Goal: Task Accomplishment & Management: Complete application form

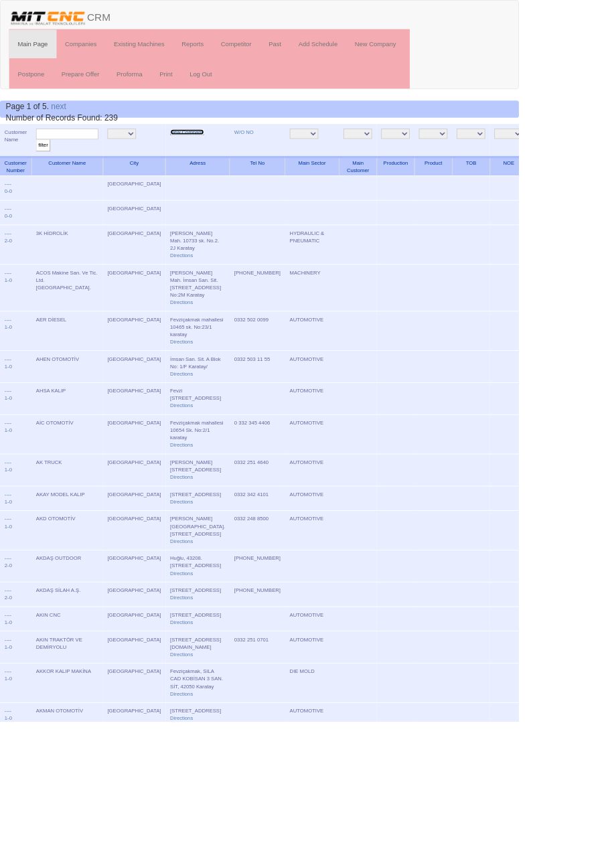
click at [200, 155] on link "New Company" at bounding box center [220, 154] width 40 height 7
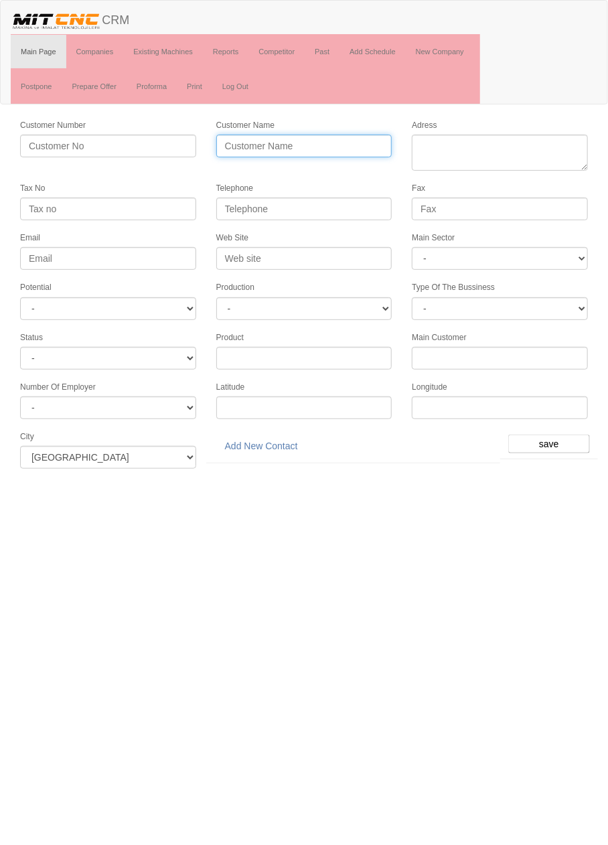
click at [258, 145] on input "Customer Name" at bounding box center [304, 146] width 176 height 23
type input "TORKAR MAKİNA"
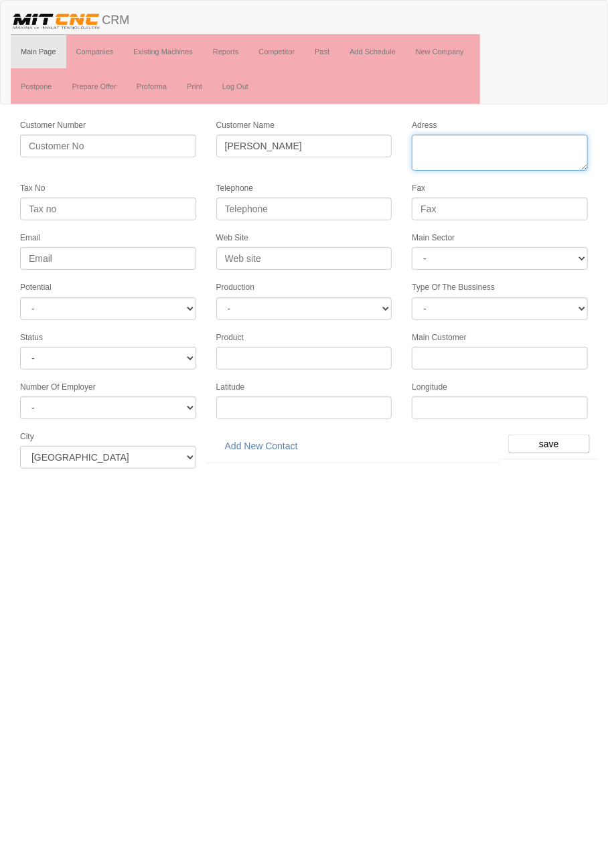
click at [501, 148] on textarea "Adress" at bounding box center [500, 153] width 176 height 36
paste textarea "Fevziçakmak, 10620. Sk. No:25, 42050 Karatay/Konya"
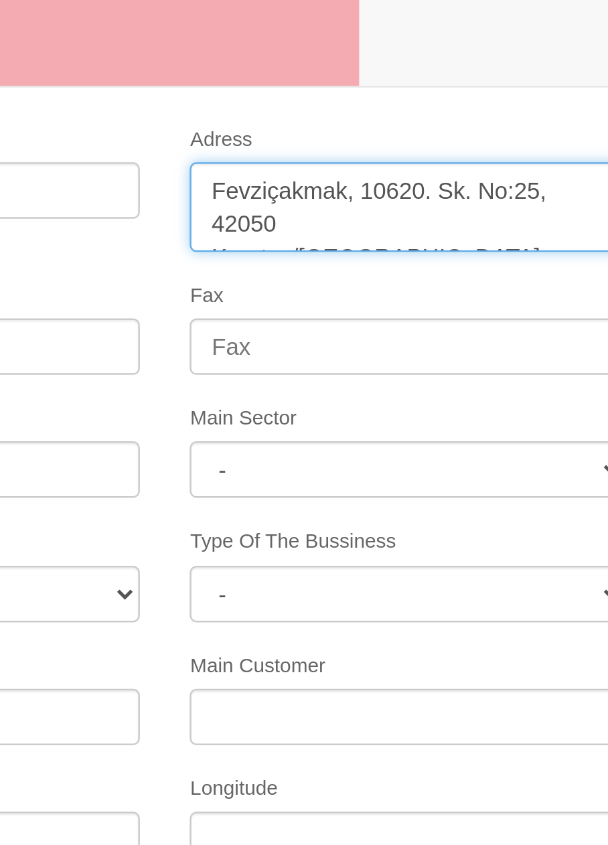
click at [482, 145] on textarea "Adress" at bounding box center [500, 153] width 176 height 36
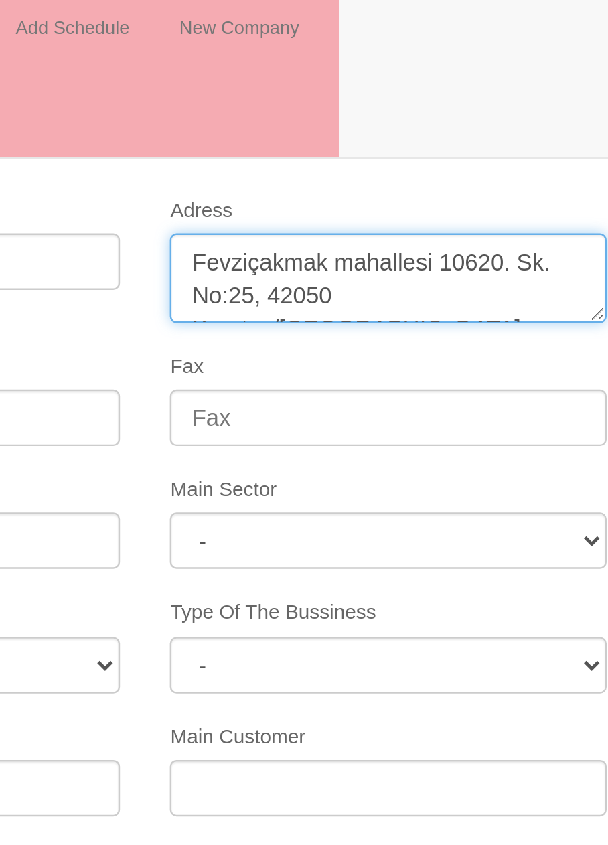
click at [566, 144] on textarea "Adress" at bounding box center [500, 153] width 176 height 36
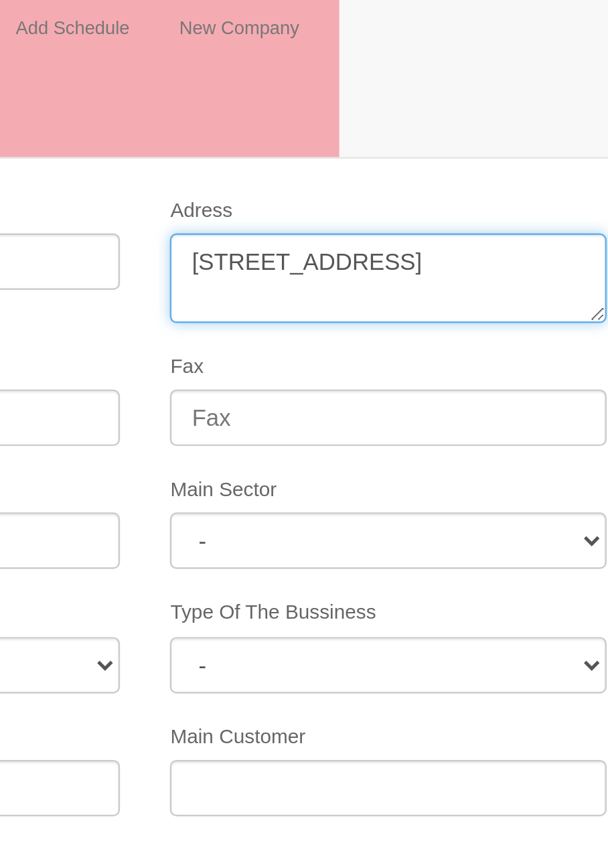
click at [550, 157] on textarea "Adress" at bounding box center [500, 153] width 176 height 36
click at [483, 159] on textarea "Adress" at bounding box center [500, 153] width 176 height 36
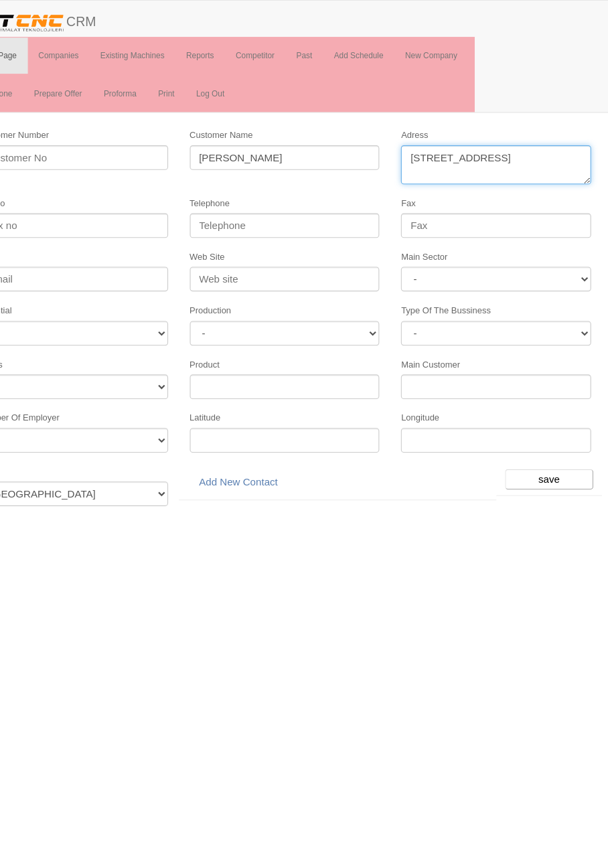
type textarea "Fevziçakmak mahallesi 10620 sokak No:25 karatay"
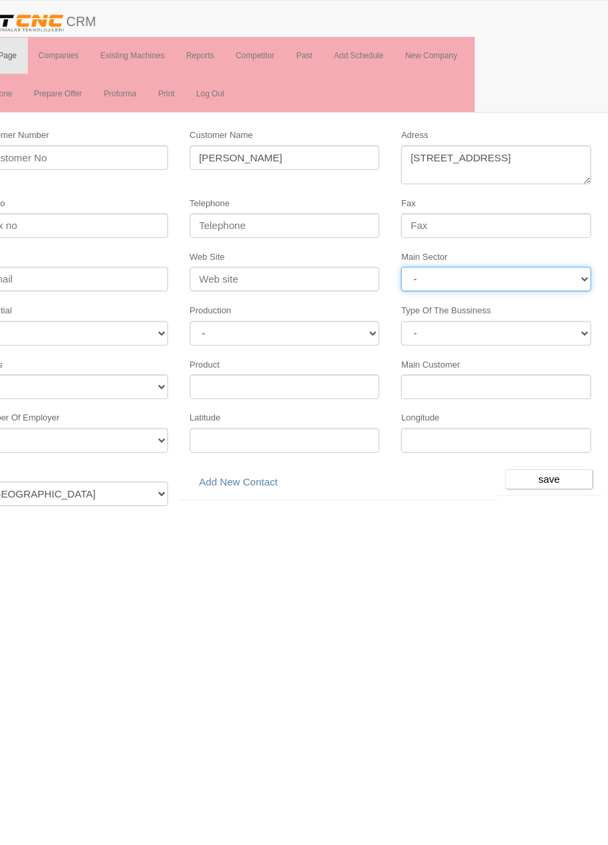
click at [536, 255] on select "- DIE MOLD MACHINERY DEFENCE ELECTRICAL COMPONENTS MEDICAL TOOL MANUFACTURING J…" at bounding box center [500, 258] width 176 height 23
select select "370"
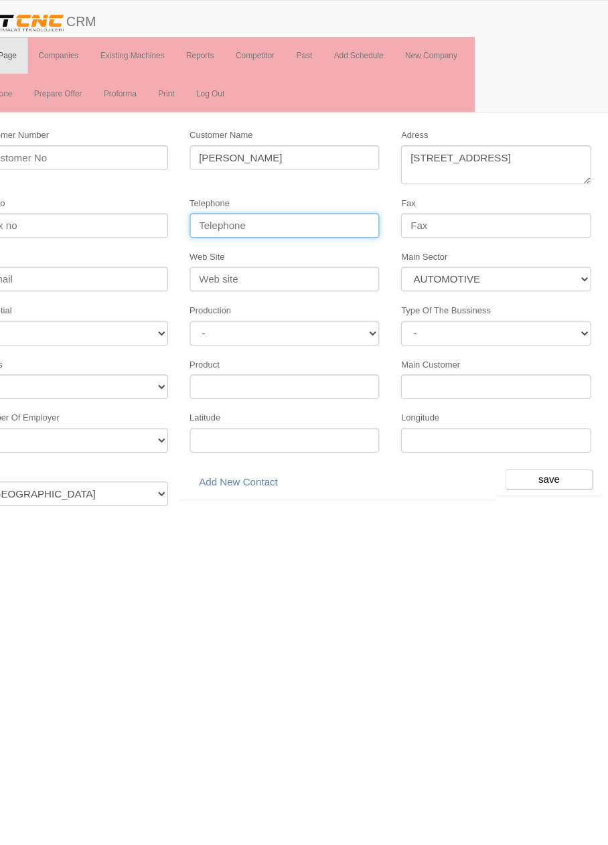
paste input "0.332.400 00 81"
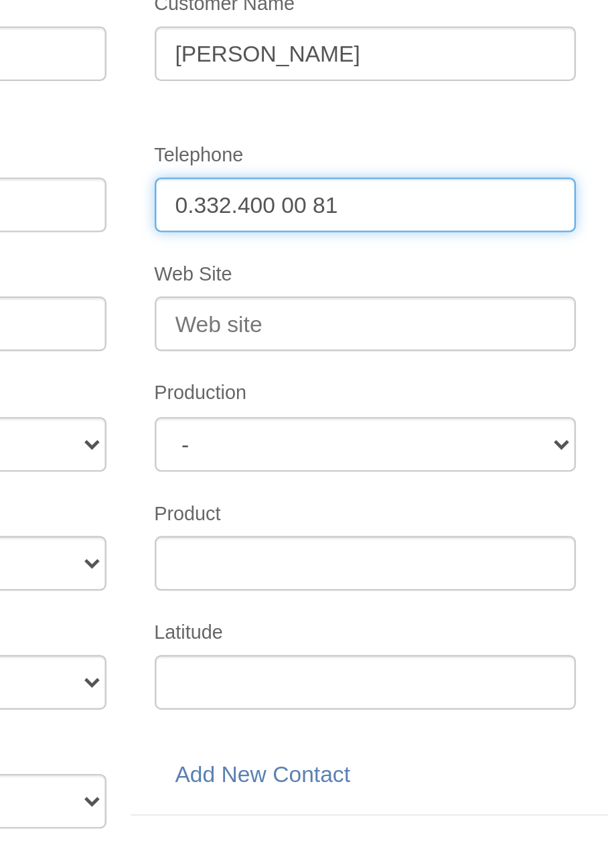
click at [279, 208] on input "0.332.400 00 81" at bounding box center [304, 209] width 176 height 23
click at [282, 207] on input "0.332.400 00 81" at bounding box center [304, 209] width 176 height 23
click at [252, 208] on input "0.332.400 0081" at bounding box center [304, 209] width 176 height 23
click at [230, 207] on input "0.332 400 0081" at bounding box center [304, 209] width 176 height 23
click at [232, 210] on input "0.332 400 0081" at bounding box center [304, 209] width 176 height 23
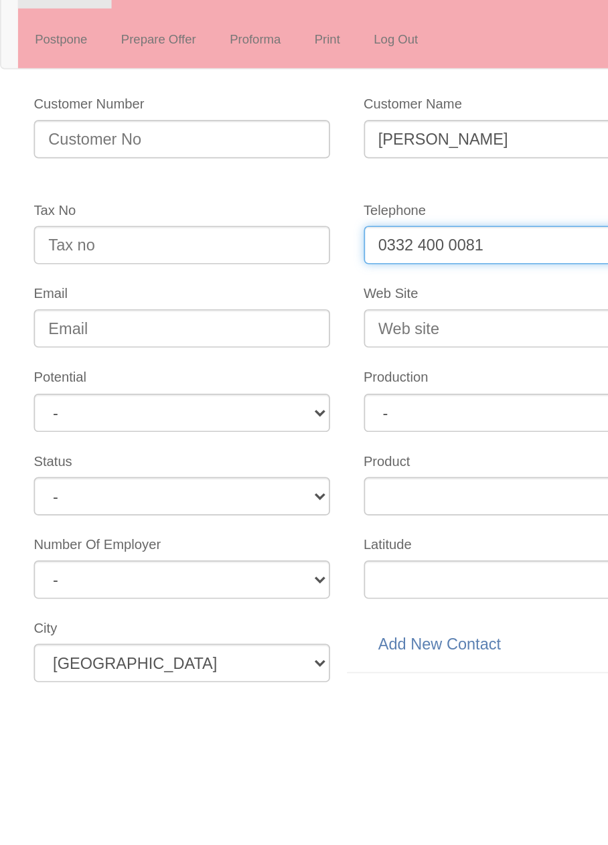
type input "0332 400 0081"
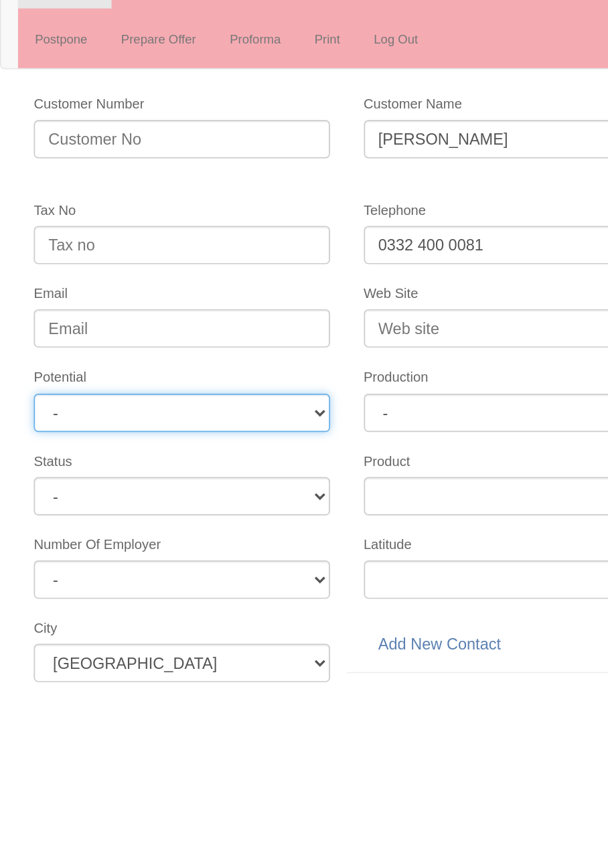
click at [46, 303] on select "- A1 A2 A3 B1 B2 B3 C1 C2 C3" at bounding box center [108, 308] width 176 height 23
select select "6"
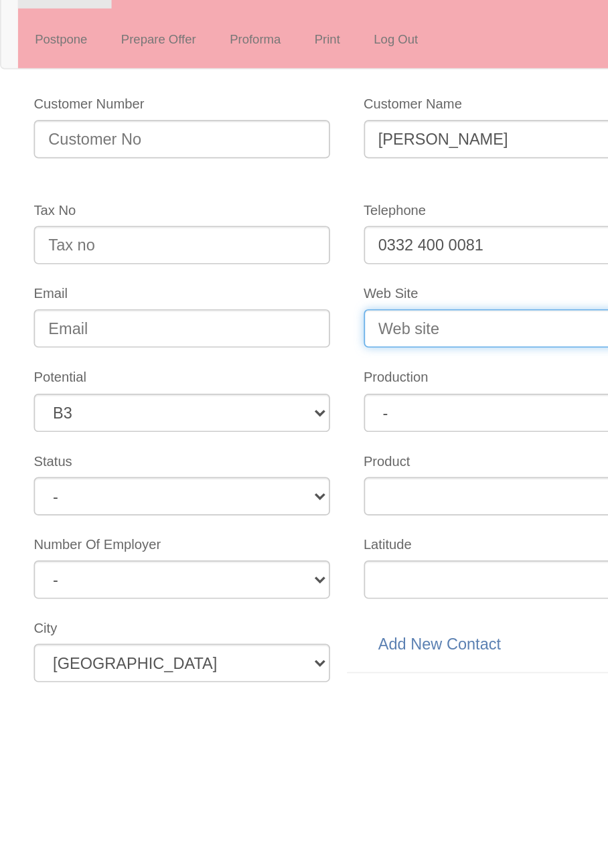
click at [285, 254] on input "Web Site" at bounding box center [304, 258] width 176 height 23
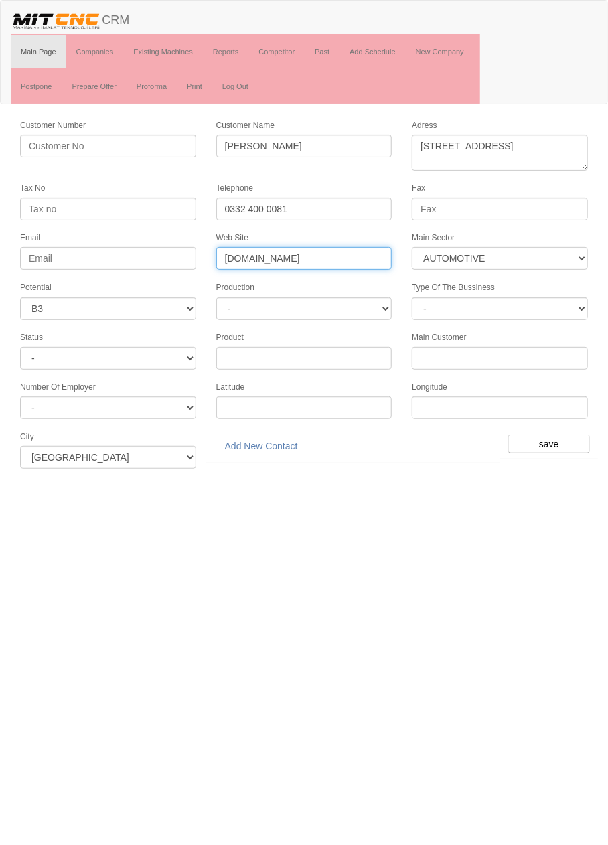
type input "www.torkarmakina.com"
click at [558, 435] on input "save" at bounding box center [549, 444] width 82 height 19
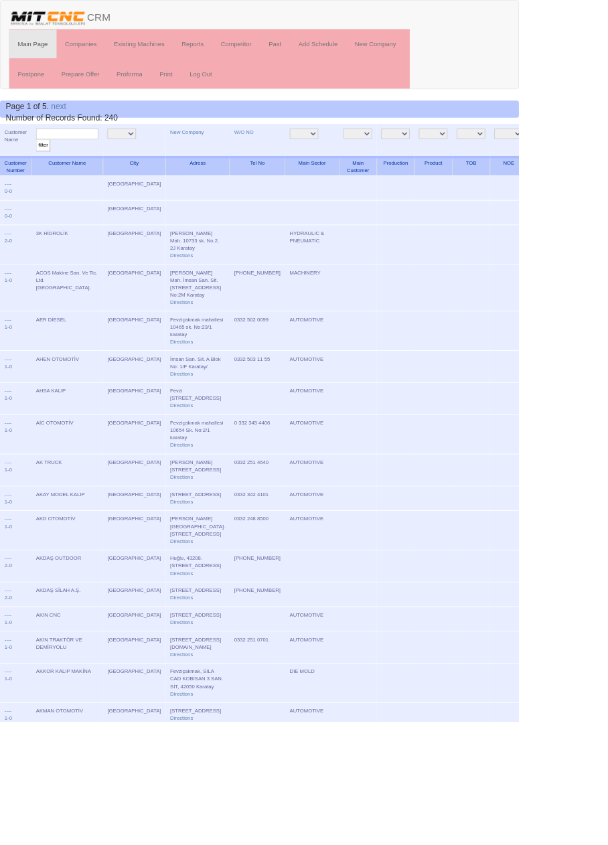
click at [101, 156] on input "text" at bounding box center [78, 157] width 73 height 13
type input "torkar"
click at [42, 163] on input "filter" at bounding box center [50, 170] width 17 height 14
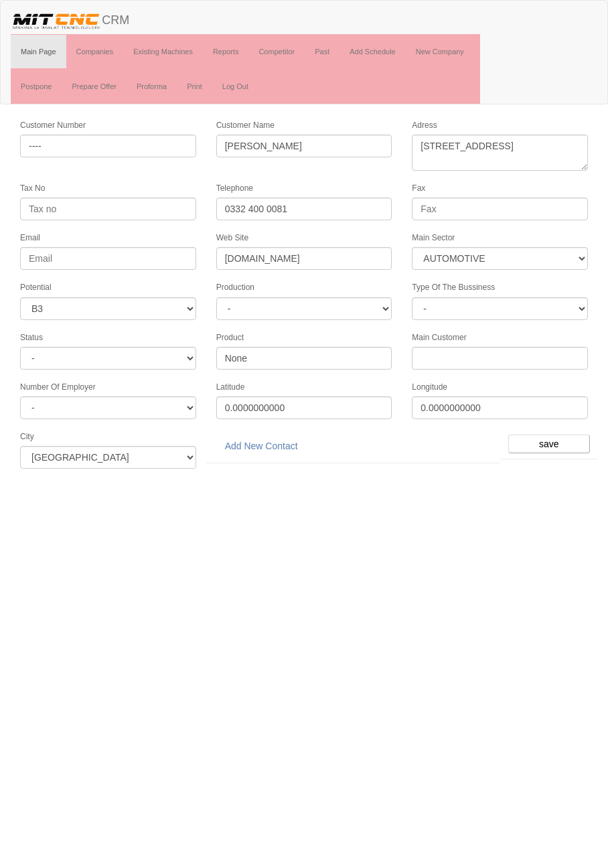
select select "370"
select select "6"
click at [273, 438] on link "Add New Contact" at bounding box center [261, 446] width 90 height 23
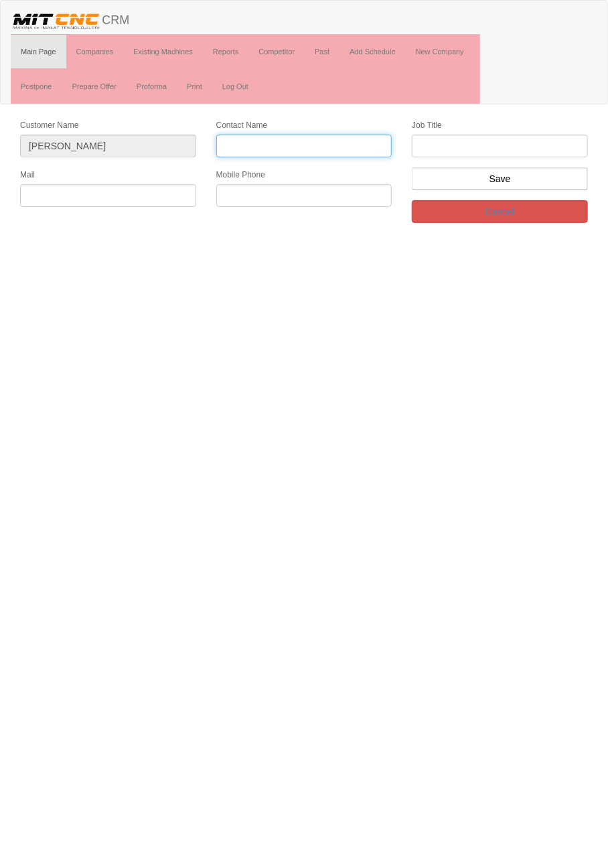
click at [333, 141] on input "Contact Name" at bounding box center [304, 146] width 176 height 23
type input "Zekerya Torbalı"
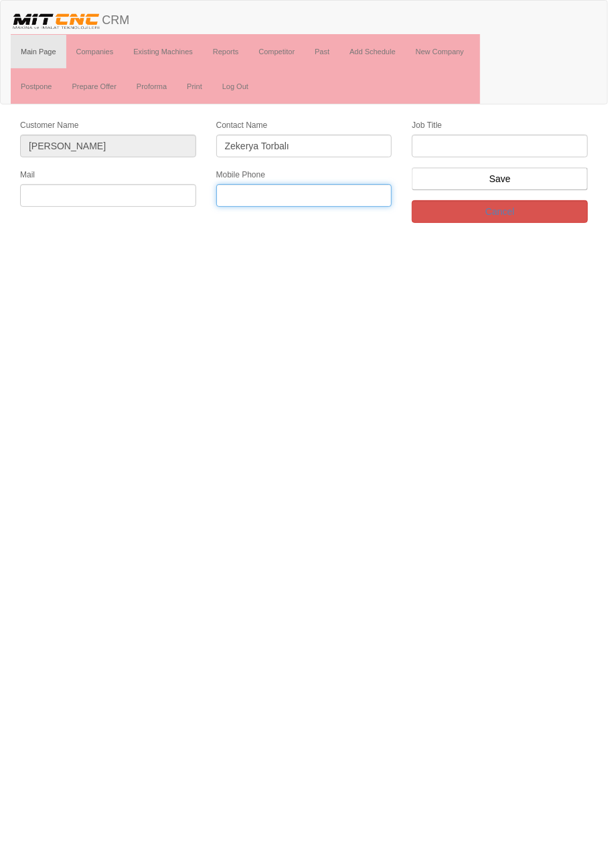
click at [333, 195] on input "text" at bounding box center [304, 195] width 176 height 23
paste input "0533 376 73 20"
click at [283, 198] on input "0533 376 73 20" at bounding box center [304, 195] width 176 height 23
type input "0533 376 7320"
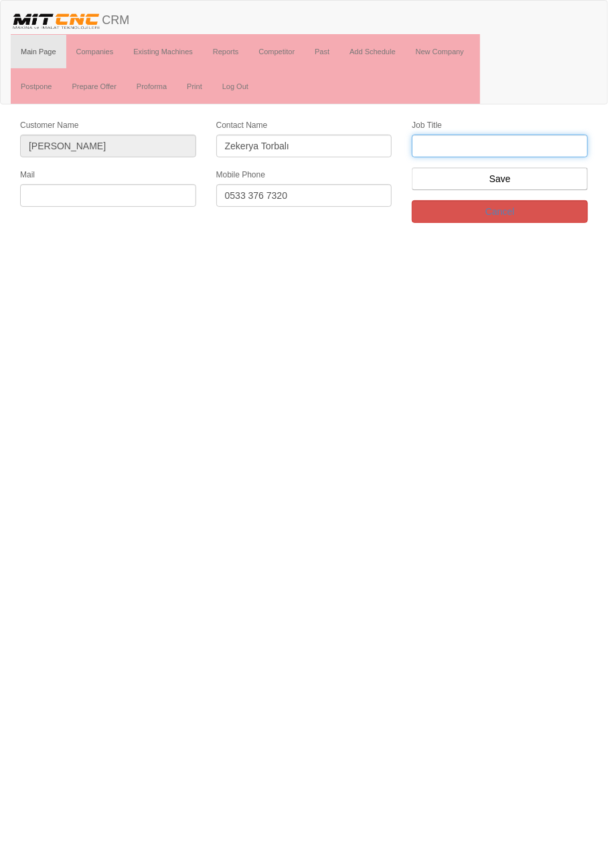
click at [548, 147] on input "text" at bounding box center [500, 146] width 176 height 23
type input "Firma Sahibi"
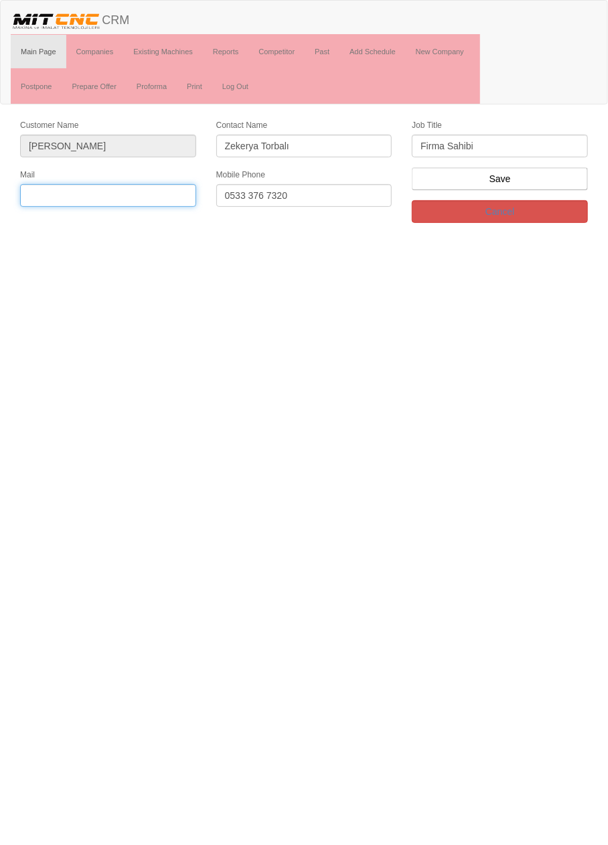
paste input "fr.torbali@hotmail.com"
type input "fr.torbali@hotmail.com"
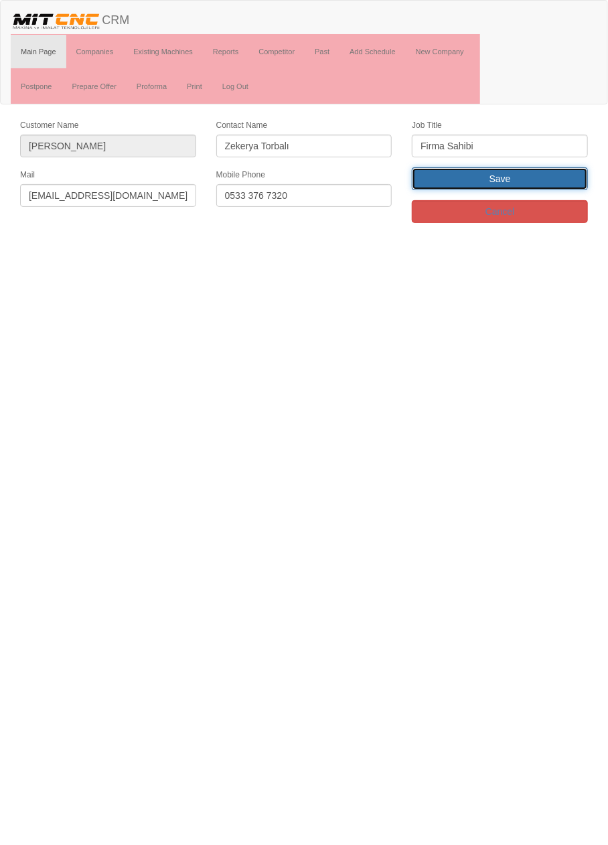
click at [562, 175] on input "Save" at bounding box center [500, 178] width 176 height 23
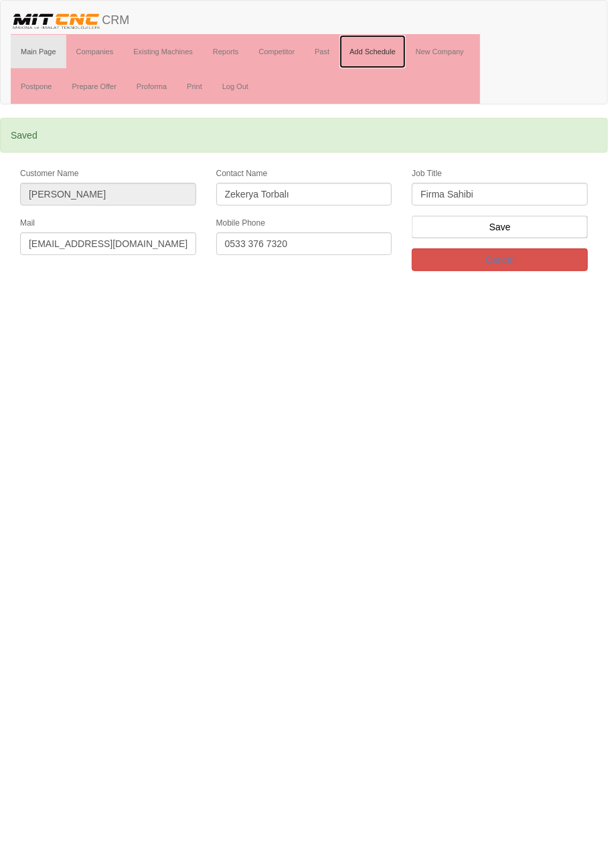
click at [380, 54] on link "Add Schedule" at bounding box center [372, 51] width 66 height 33
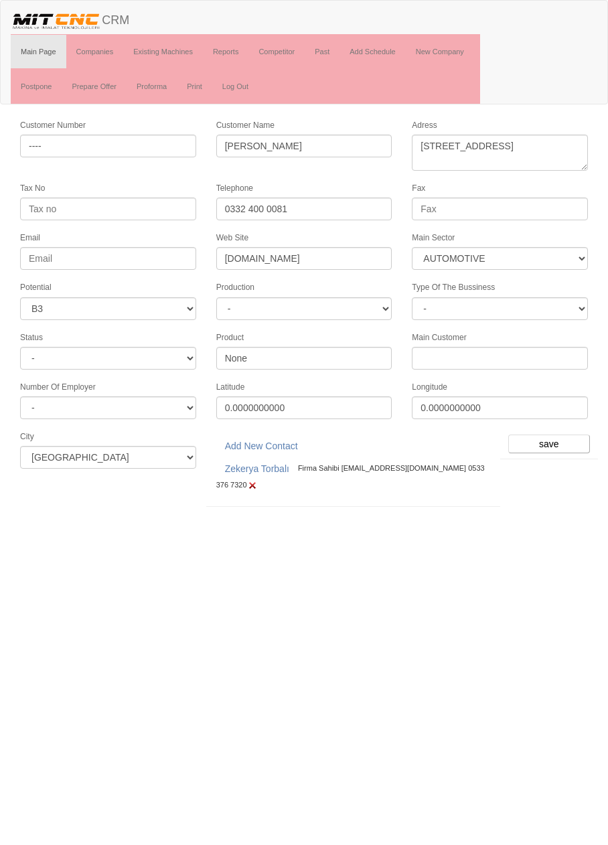
select select "370"
select select "6"
click at [550, 440] on input "save" at bounding box center [549, 444] width 82 height 19
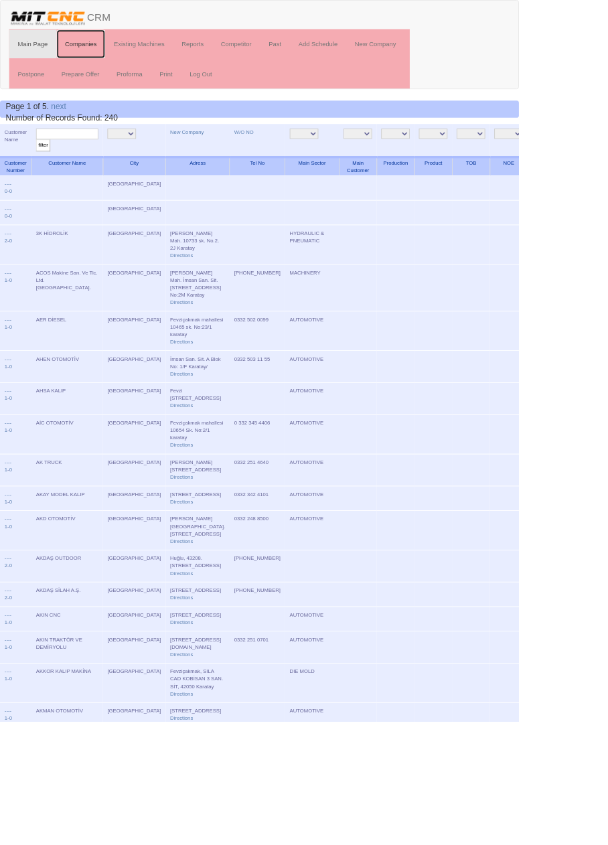
click at [104, 54] on link "Companies" at bounding box center [95, 51] width 58 height 33
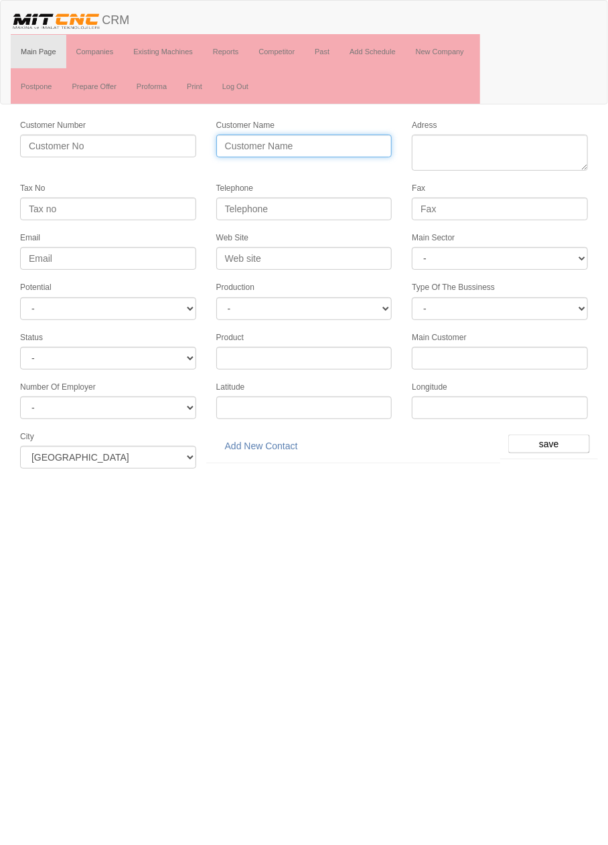
click at [250, 145] on input "Customer Name" at bounding box center [304, 146] width 176 height 23
type input "TEKNOAS OTOMOTİV"
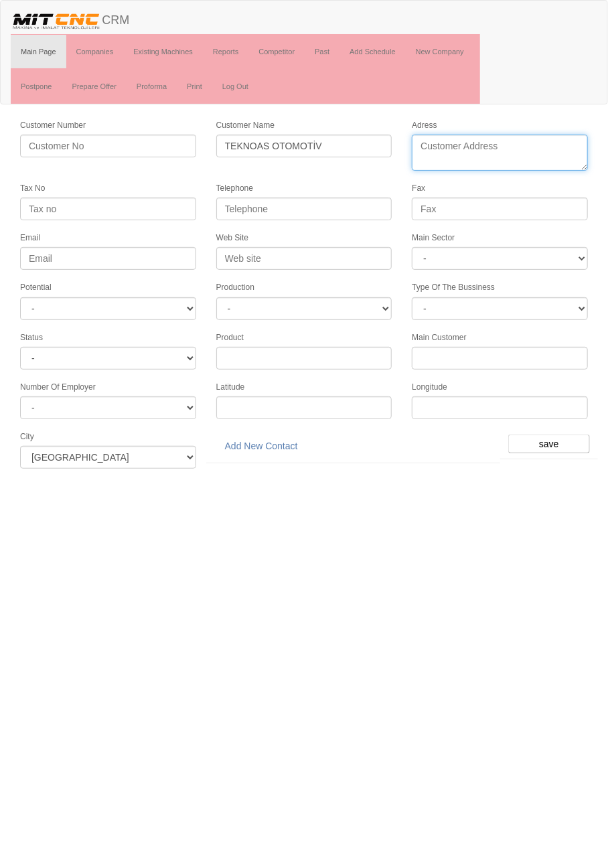
paste textarea "Fevziçakmak, 10753. Sk. TEKSAN Sanayi Sit 46 H, 42000 Karatay/Konya"
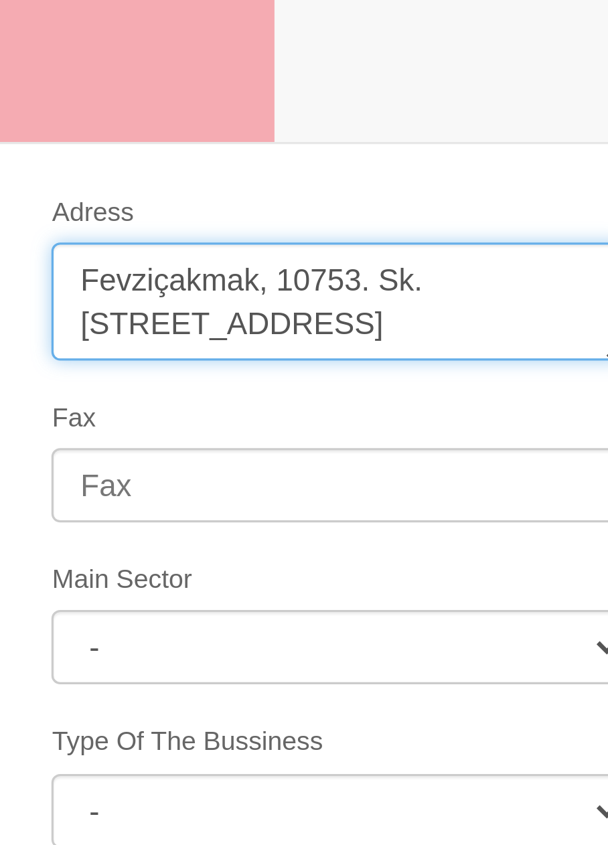
click at [463, 150] on textarea "Adress" at bounding box center [500, 153] width 176 height 36
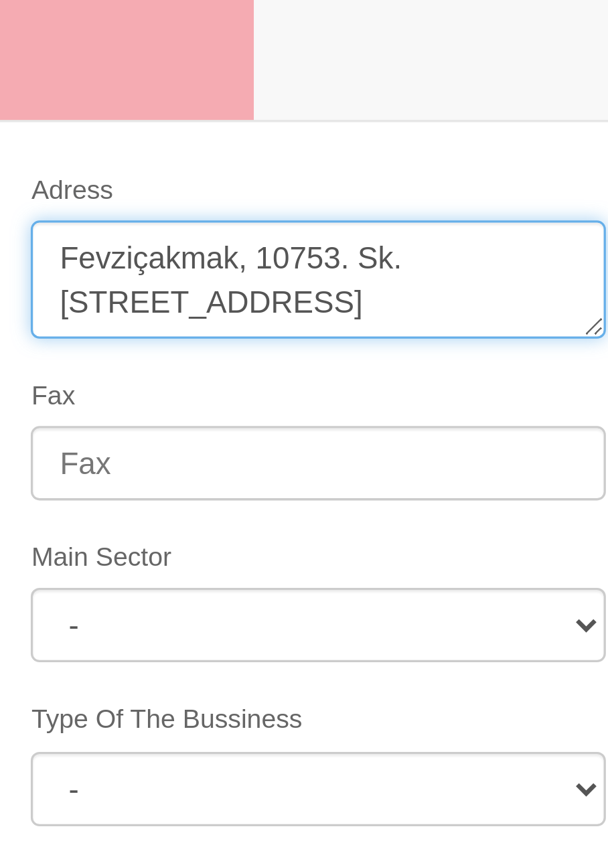
scroll to position [0, 0]
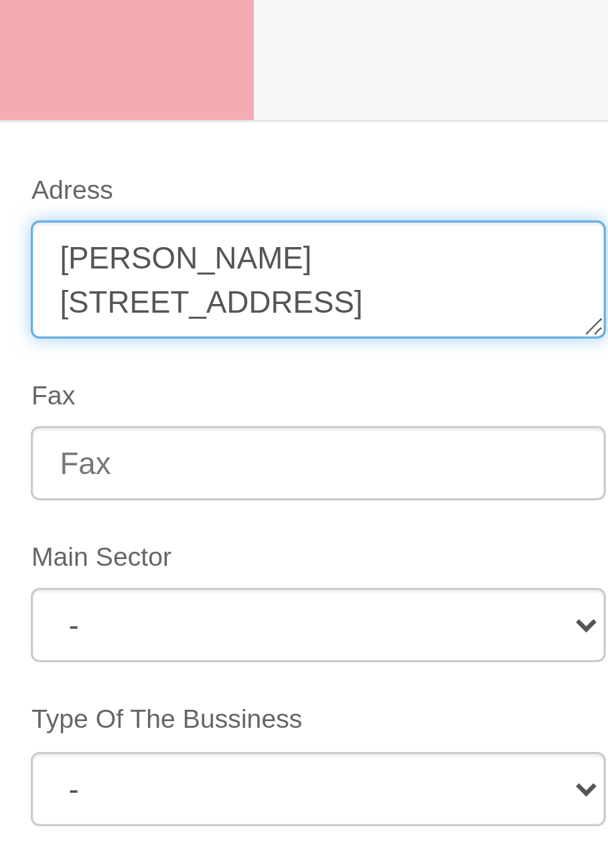
click at [552, 145] on textarea "Adress" at bounding box center [500, 153] width 176 height 36
click at [572, 147] on textarea "Adress" at bounding box center [500, 153] width 176 height 36
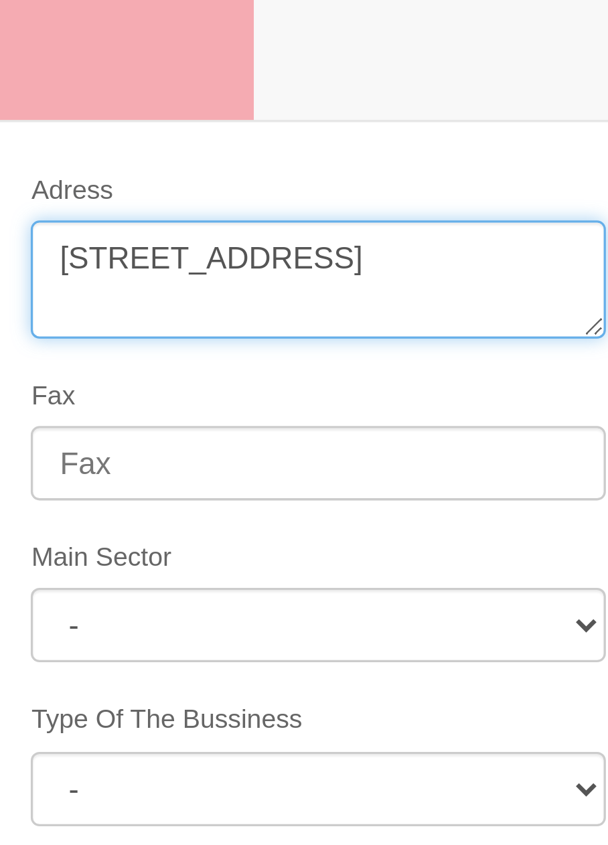
click at [479, 147] on textarea "Adress" at bounding box center [500, 153] width 176 height 36
click at [474, 157] on textarea "Adress" at bounding box center [500, 153] width 176 height 36
click at [482, 158] on textarea "Adress" at bounding box center [500, 153] width 176 height 36
click at [528, 159] on textarea "Adress" at bounding box center [500, 153] width 176 height 36
type textarea "Fevziçakmak mahallesi 10753 sokak no:46 karatay"
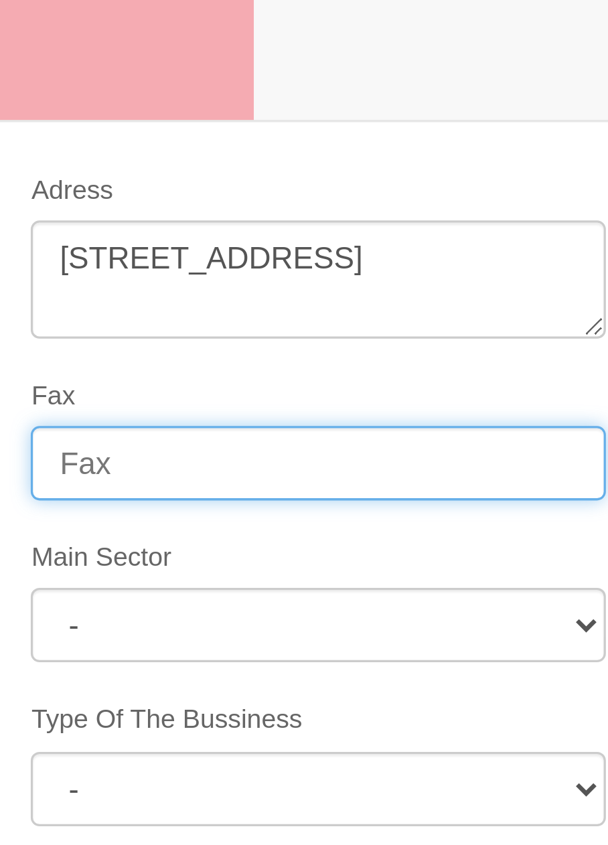
click at [568, 210] on input "Fax" at bounding box center [500, 209] width 176 height 23
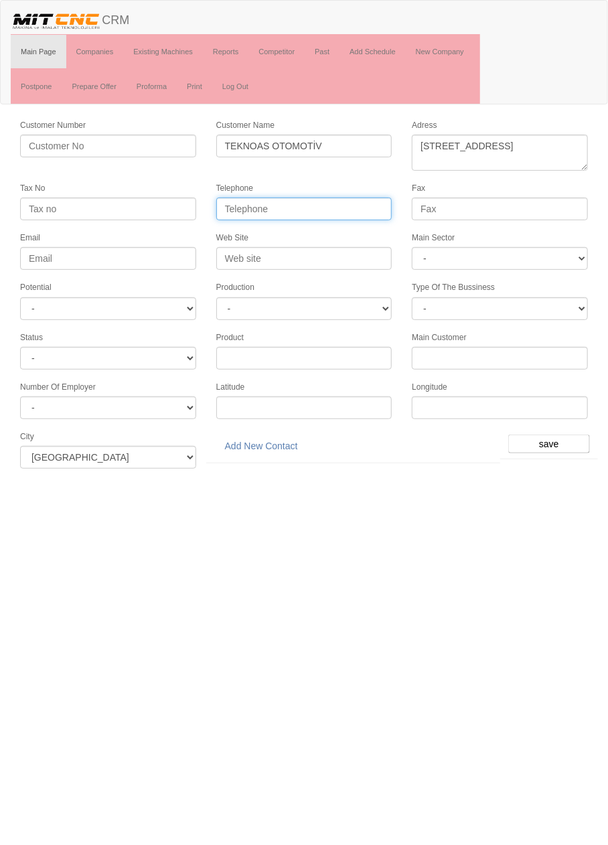
paste input "(0332) 342 22 51"
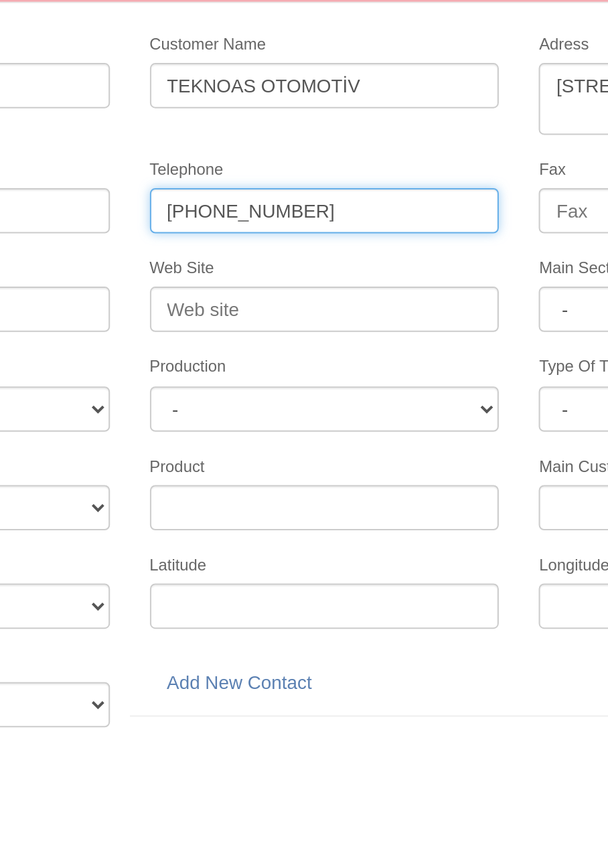
click at [286, 210] on input "(0332) 342 22 51" at bounding box center [304, 209] width 176 height 23
click at [252, 210] on input "(0332) 342 2251" at bounding box center [304, 209] width 176 height 23
click at [226, 208] on input "(0332 342 2251" at bounding box center [304, 209] width 176 height 23
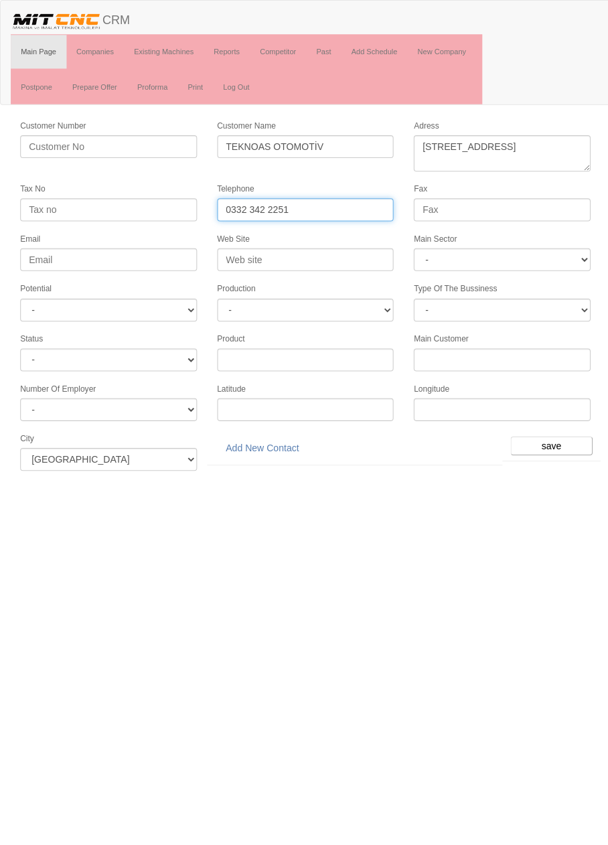
type input "0332 342 2251"
click at [176, 298] on select "- A1 A2 A3 B1 B2 B3 C1 C2 C3" at bounding box center [108, 308] width 176 height 23
select select "6"
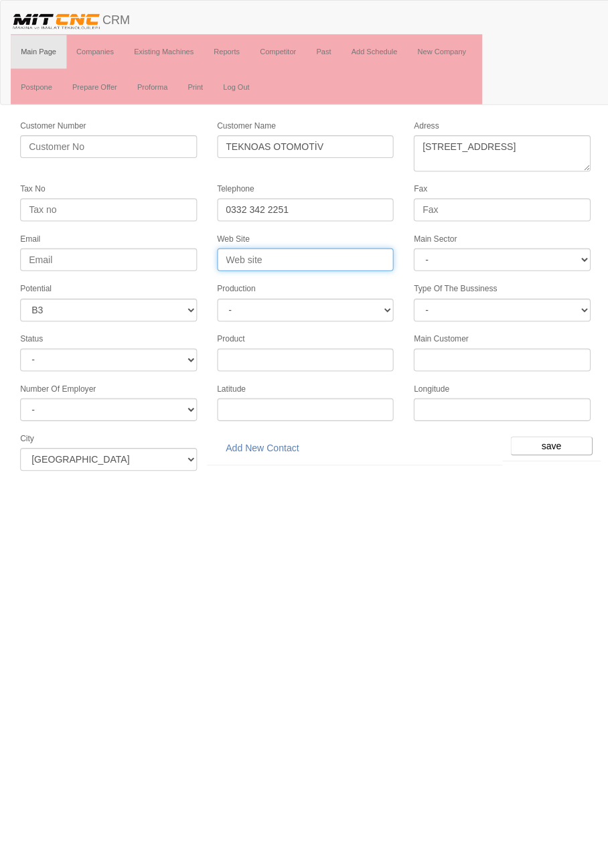
click at [346, 254] on input "Web Site" at bounding box center [304, 258] width 176 height 23
click at [354, 256] on input "Web Site" at bounding box center [304, 258] width 176 height 23
type input "www.teknoasotomotiv.com"
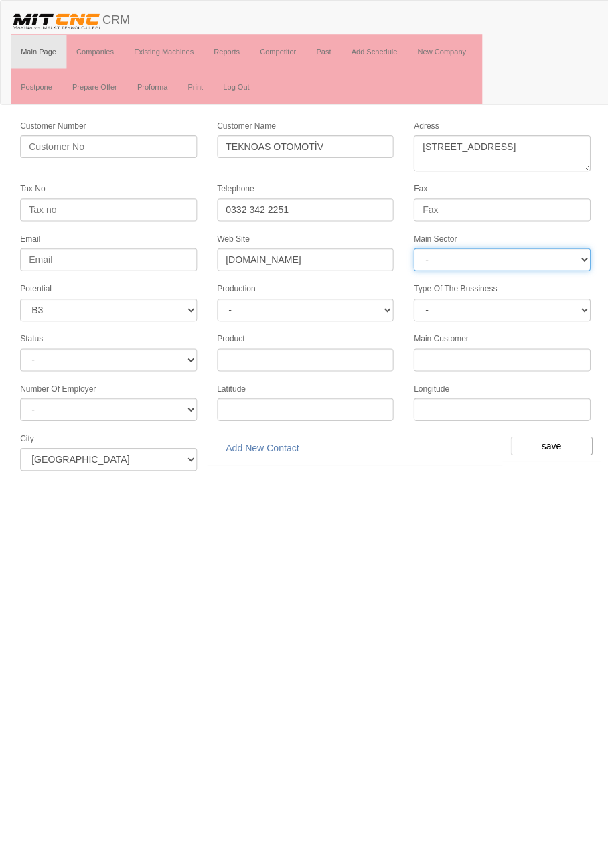
click at [562, 262] on select "- DIE MOLD MACHINERY DEFENCE ELECTRICAL COMPONENTS MEDICAL TOOL MANUFACTURING J…" at bounding box center [500, 258] width 176 height 23
select select "370"
click at [557, 436] on input "save" at bounding box center [549, 444] width 82 height 19
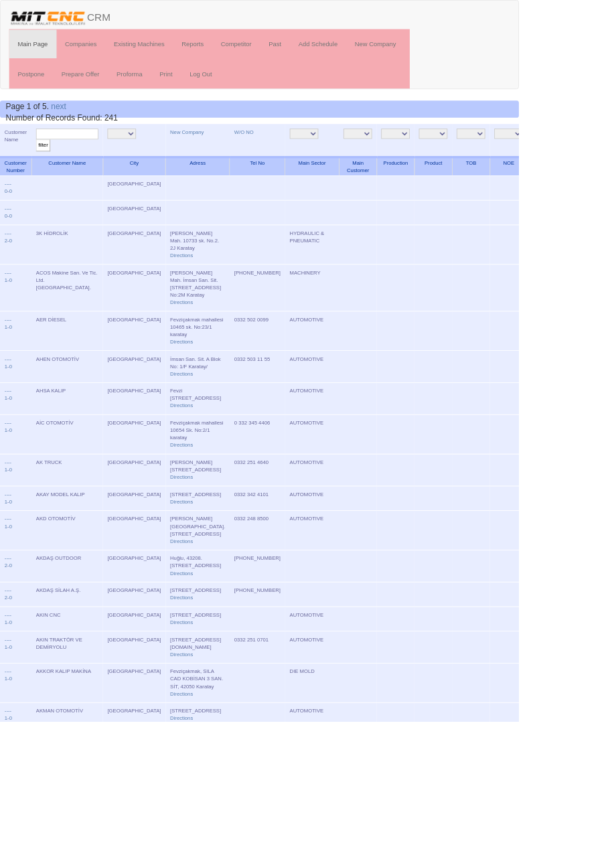
click at [78, 156] on input "text" at bounding box center [78, 157] width 73 height 13
type input "teknoas"
click at [42, 163] on input "filter" at bounding box center [50, 170] width 17 height 14
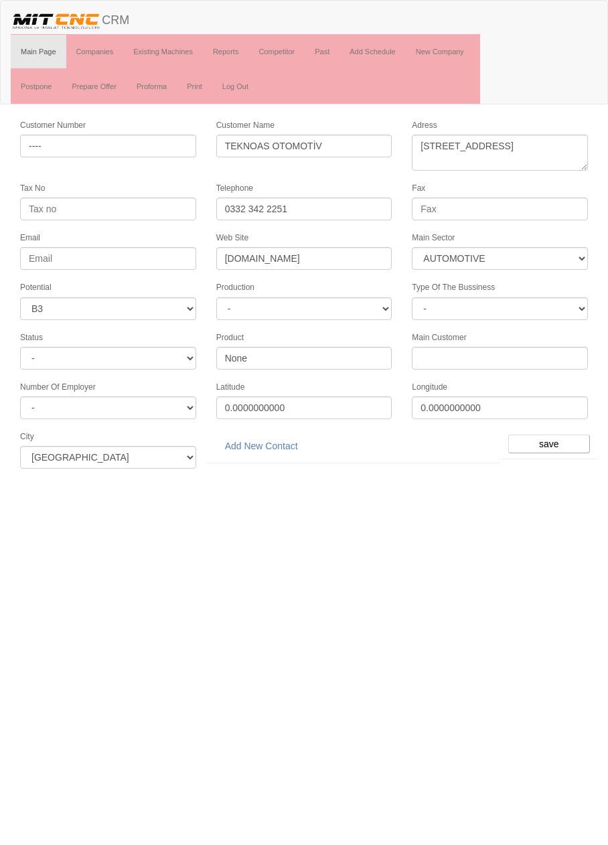
select select "370"
select select "6"
click at [256, 439] on link "Add New Contact" at bounding box center [261, 446] width 90 height 23
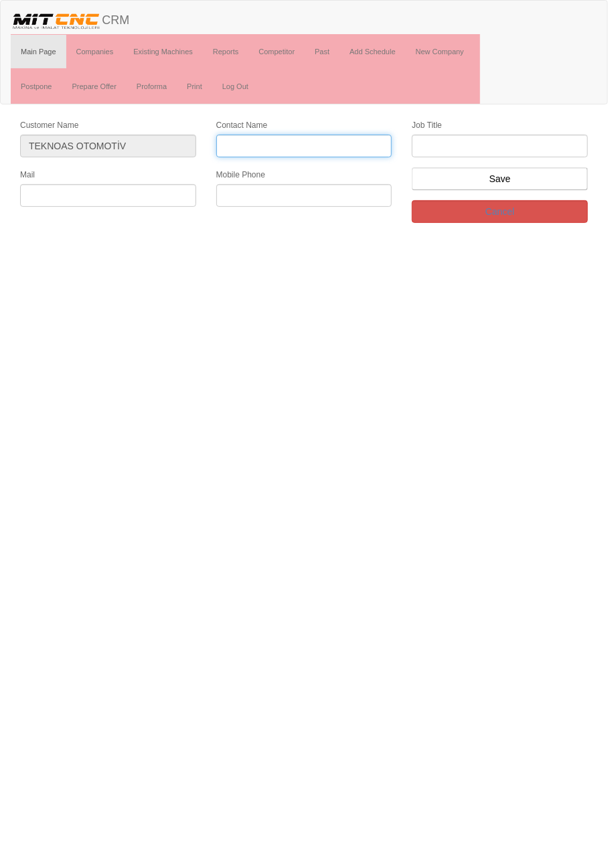
click at [240, 147] on input "Contact Name" at bounding box center [304, 146] width 176 height 23
type input "[PERSON_NAME]"
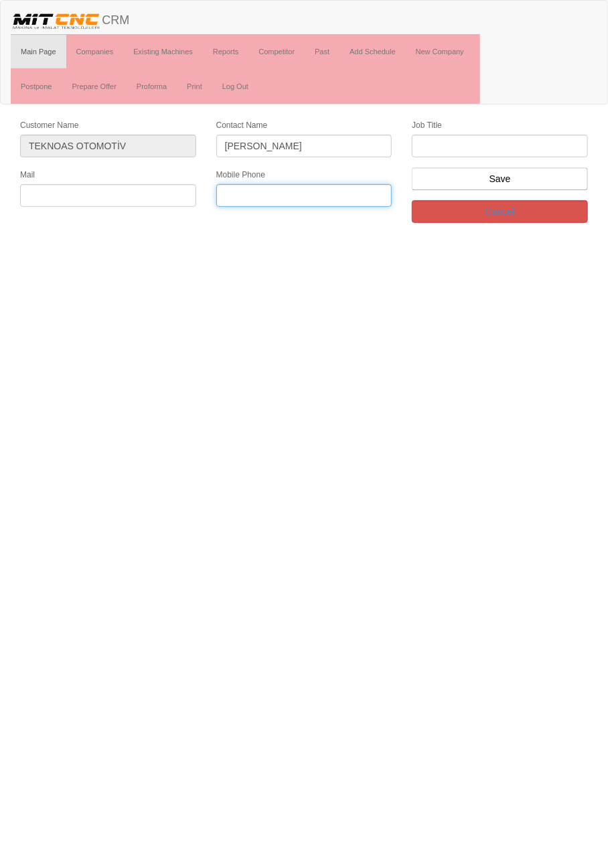
paste input "+905358229977"
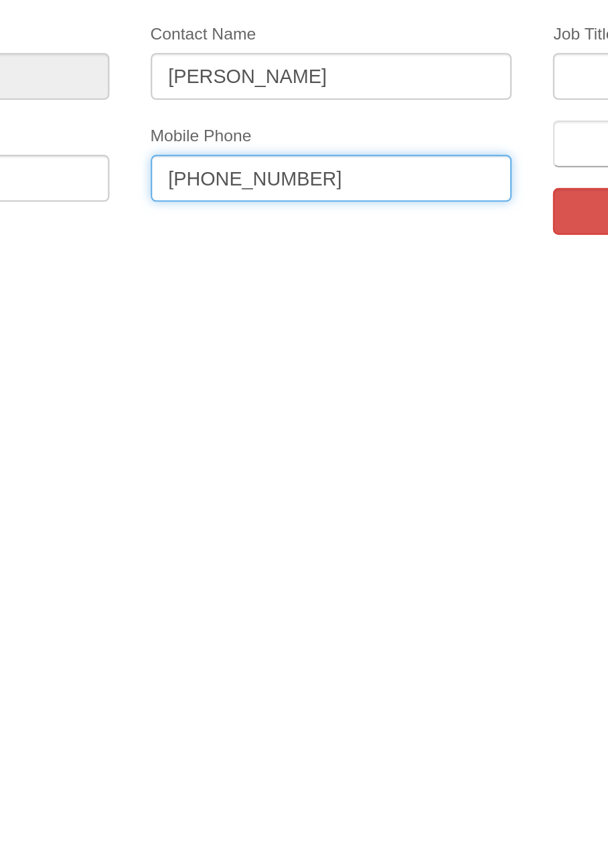
click at [273, 196] on input "+905358229977" at bounding box center [304, 195] width 176 height 23
click at [254, 195] on input "+90535822 9977" at bounding box center [304, 195] width 176 height 23
click at [230, 196] on input "+90535 822 9977" at bounding box center [304, 195] width 176 height 23
click at [233, 196] on input "+90535 822 9977" at bounding box center [304, 195] width 176 height 23
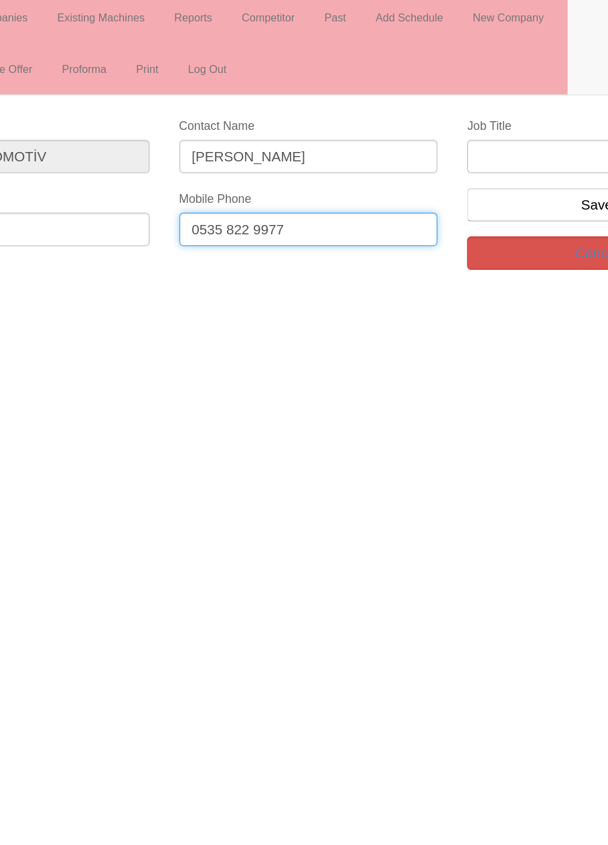
type input "0535 822 9977"
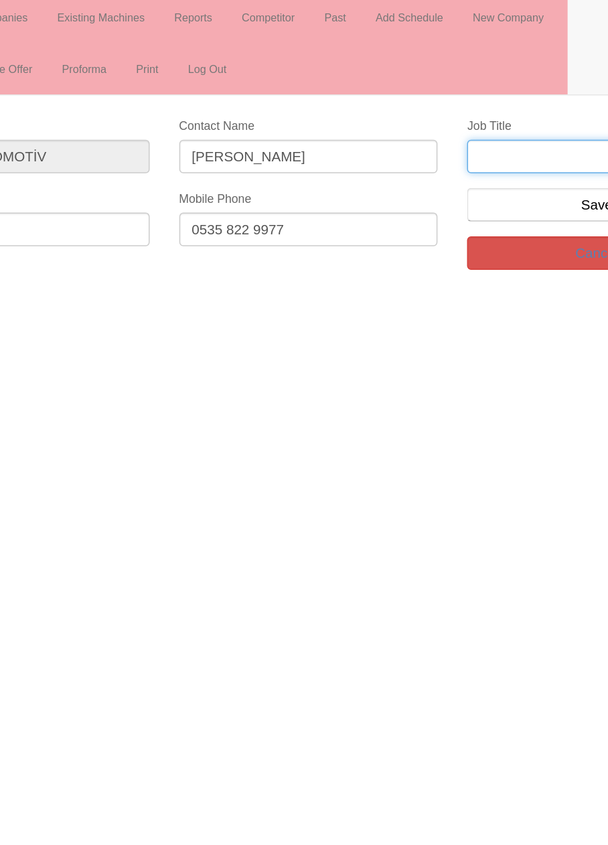
click at [467, 144] on input "text" at bounding box center [500, 146] width 176 height 23
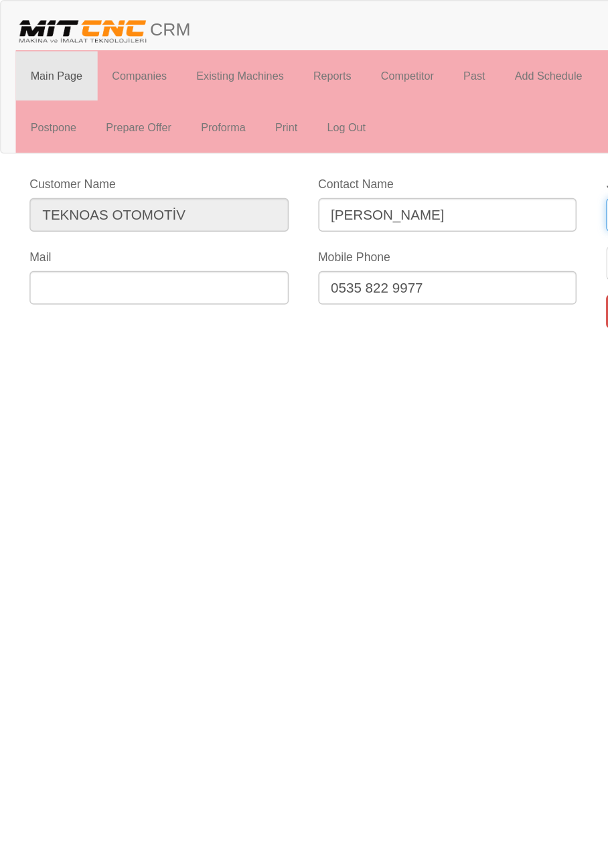
type input "Firma Sahibi"
paste input "bilgi@teknoasotomotiv.com.tr"
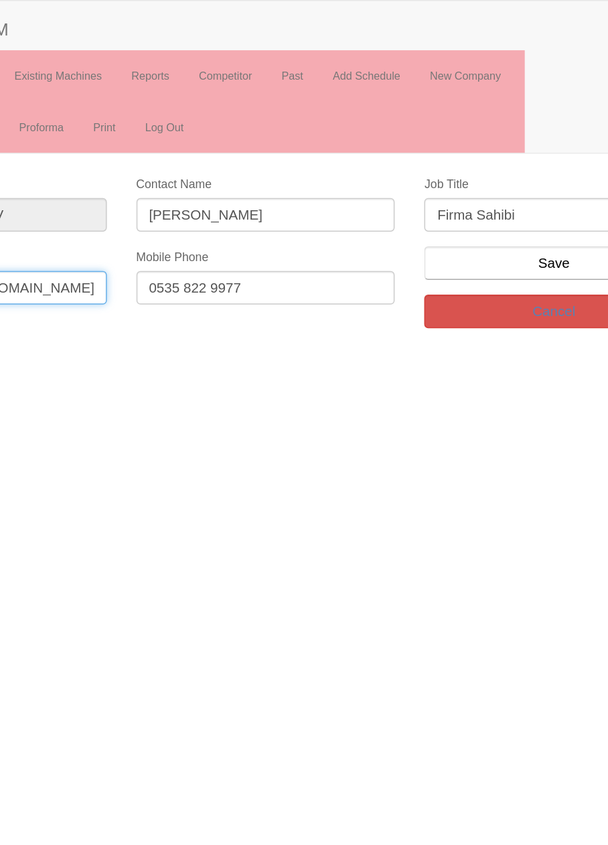
type input "bilgi@teknoasotomotiv.com.tr"
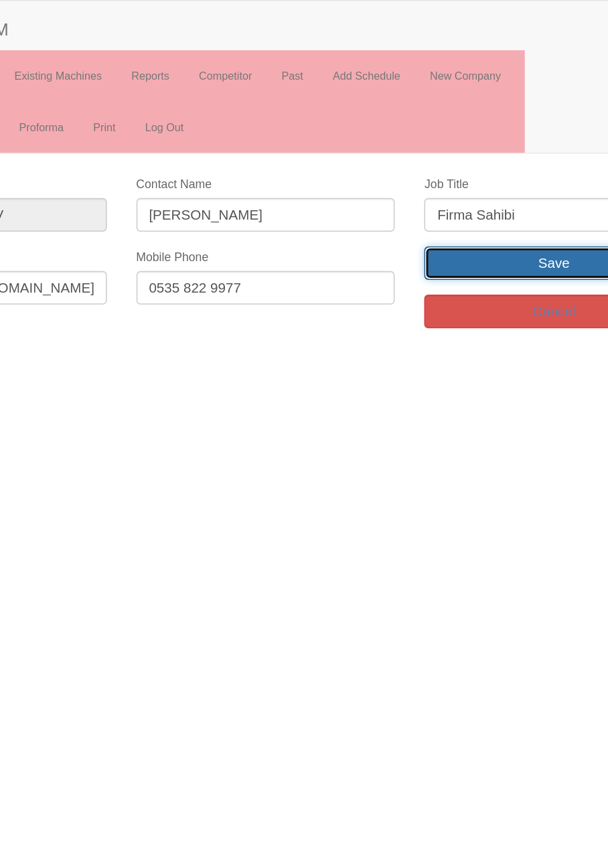
click at [503, 176] on input "Save" at bounding box center [500, 178] width 176 height 23
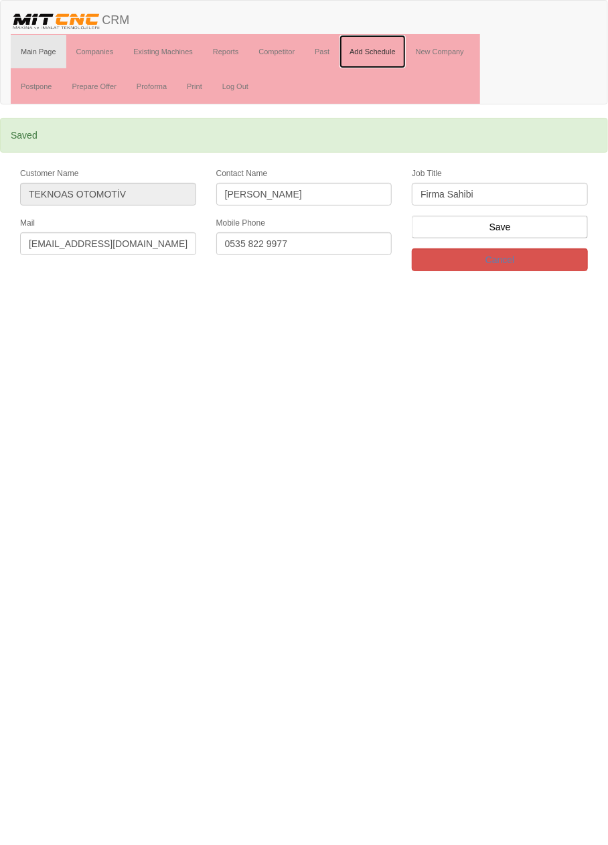
click at [386, 48] on link "Add Schedule" at bounding box center [372, 51] width 66 height 33
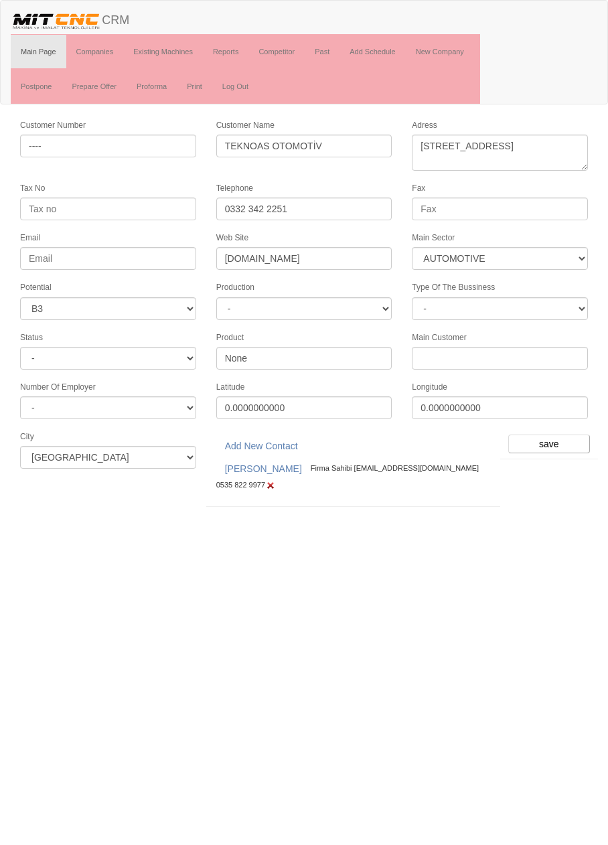
select select "370"
select select "6"
click at [556, 435] on input "save" at bounding box center [549, 444] width 82 height 19
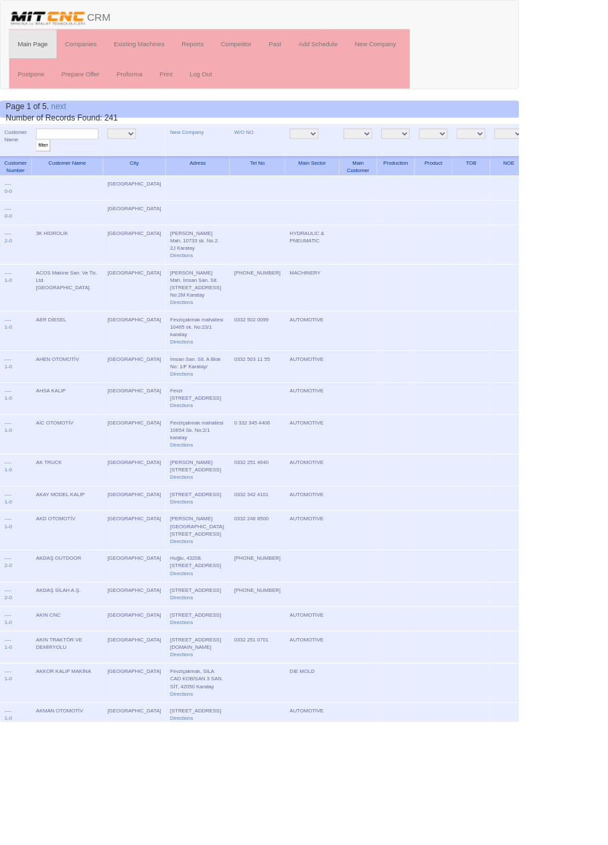
click at [84, 156] on input "text" at bounding box center [78, 157] width 73 height 13
type input "Hidro"
click at [42, 163] on input "filter" at bounding box center [50, 170] width 17 height 14
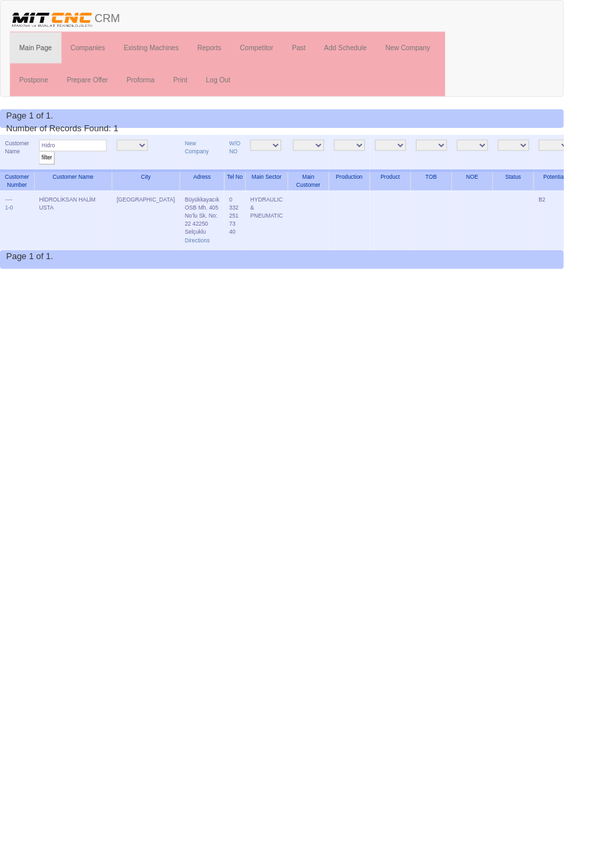
click at [78, 158] on input "Hidro" at bounding box center [78, 157] width 73 height 13
click at [200, 164] on link "New Company" at bounding box center [213, 158] width 26 height 15
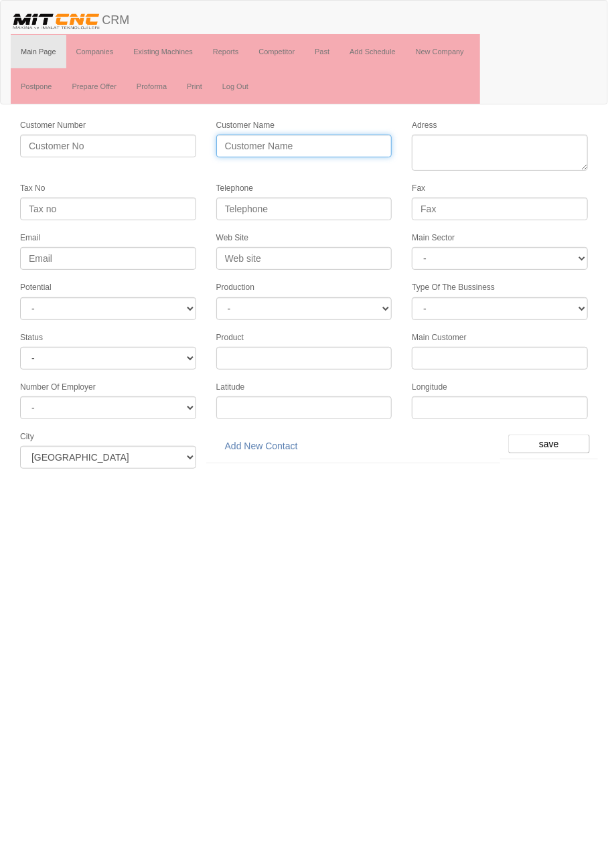
click at [311, 141] on input "Customer Name" at bounding box center [304, 146] width 176 height 23
type input "h"
type input "HİDROTUAL HİDROLİK"
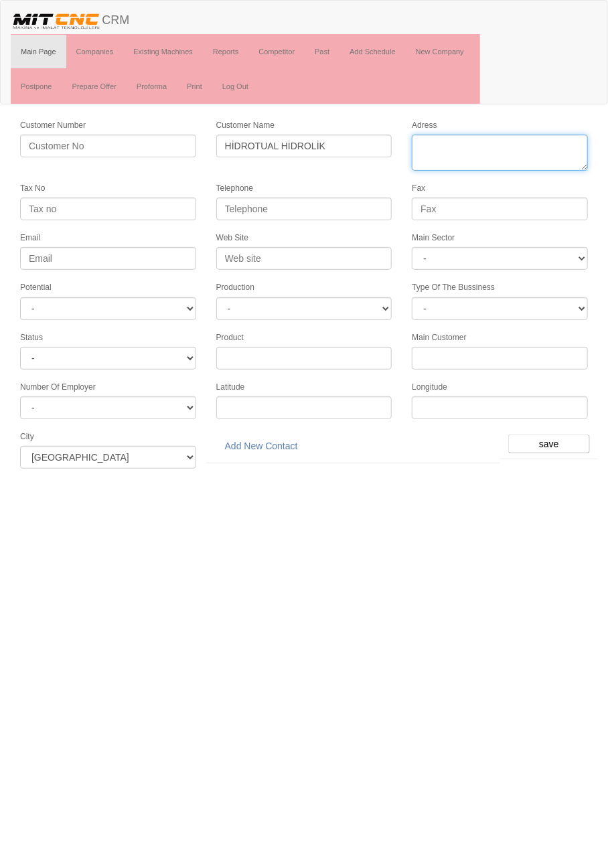
click at [536, 147] on textarea "Adress" at bounding box center [500, 153] width 176 height 36
click at [516, 141] on textarea "Adress" at bounding box center [500, 153] width 176 height 36
paste textarea "Fevziçakmak, 10758. Sk. teksan sanayi sitesi 17h, 42070 Karatay/Konya"
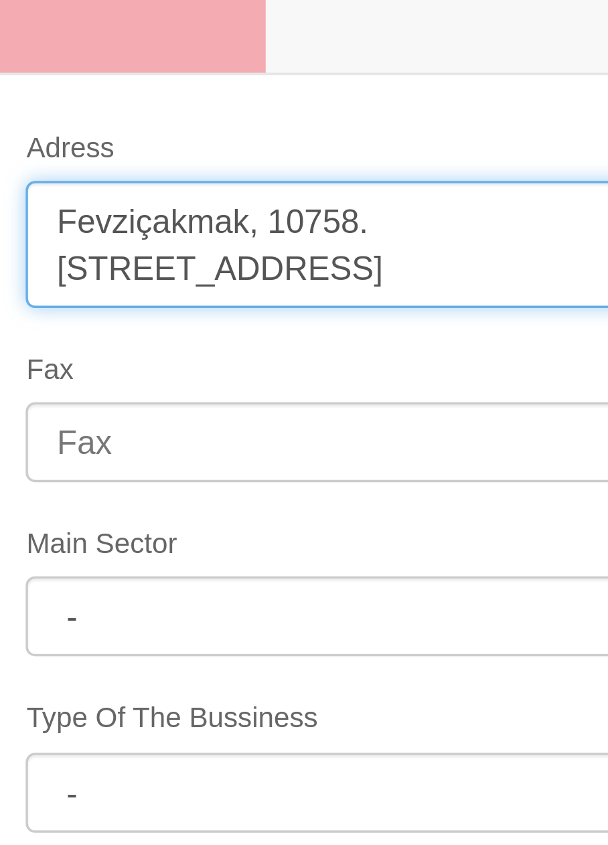
click at [530, 158] on textarea "Adress" at bounding box center [500, 153] width 176 height 36
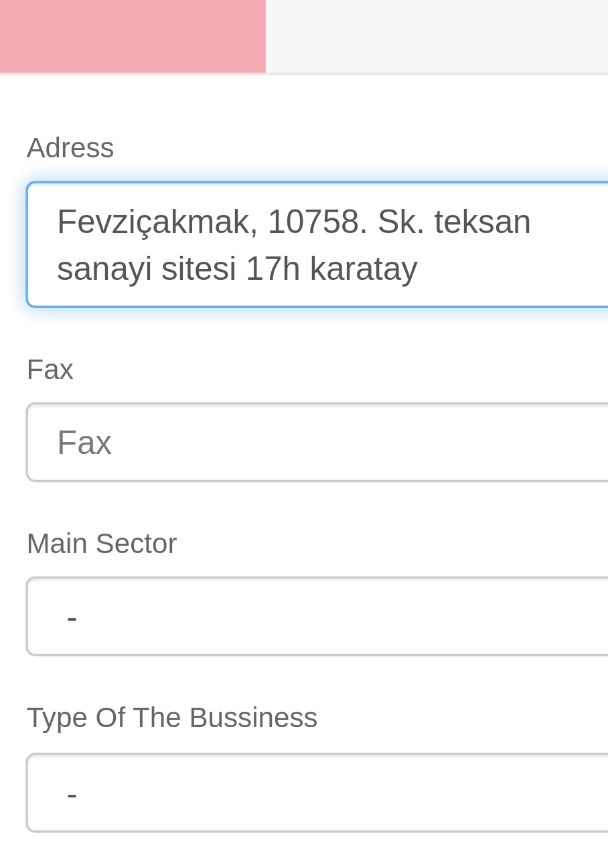
click at [489, 158] on textarea "Adress" at bounding box center [500, 153] width 176 height 36
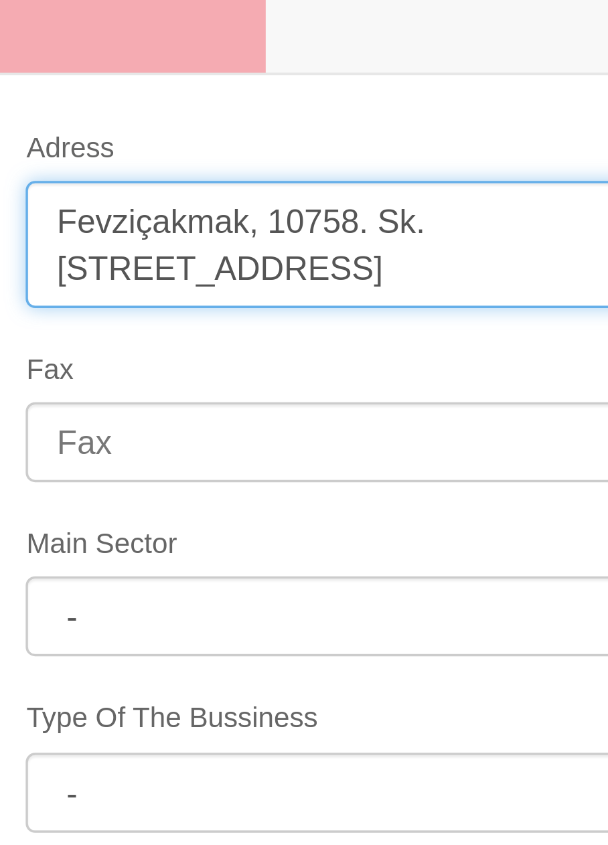
click at [473, 159] on textarea "Adress" at bounding box center [500, 153] width 176 height 36
click at [471, 158] on textarea "Adress" at bounding box center [500, 153] width 176 height 36
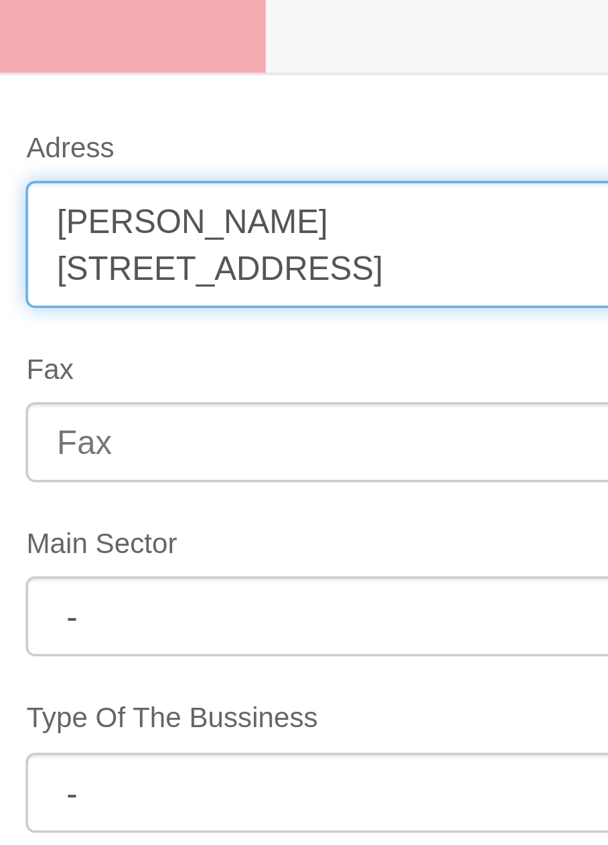
click at [479, 144] on textarea "Adress" at bounding box center [500, 153] width 176 height 36
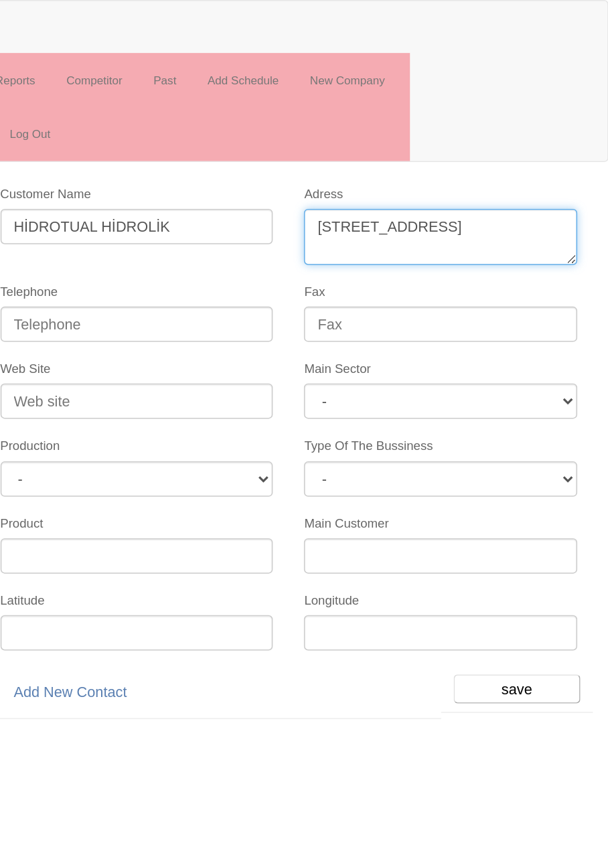
type textarea "[STREET_ADDRESS]"
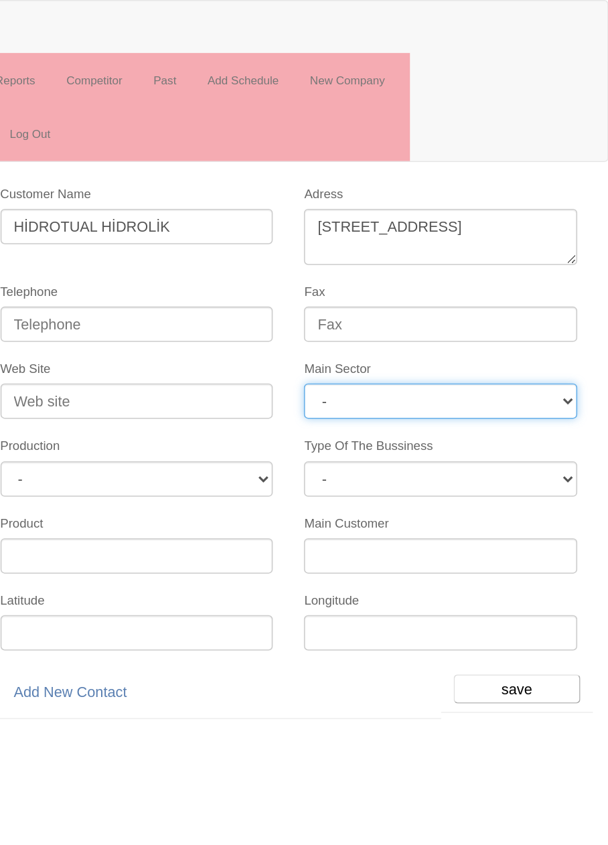
click at [517, 251] on select "- DIE MOLD MACHINERY DEFENCE ELECTRICAL COMPONENTS MEDICAL TOOL MANUFACTURING J…" at bounding box center [500, 258] width 176 height 23
select select "372"
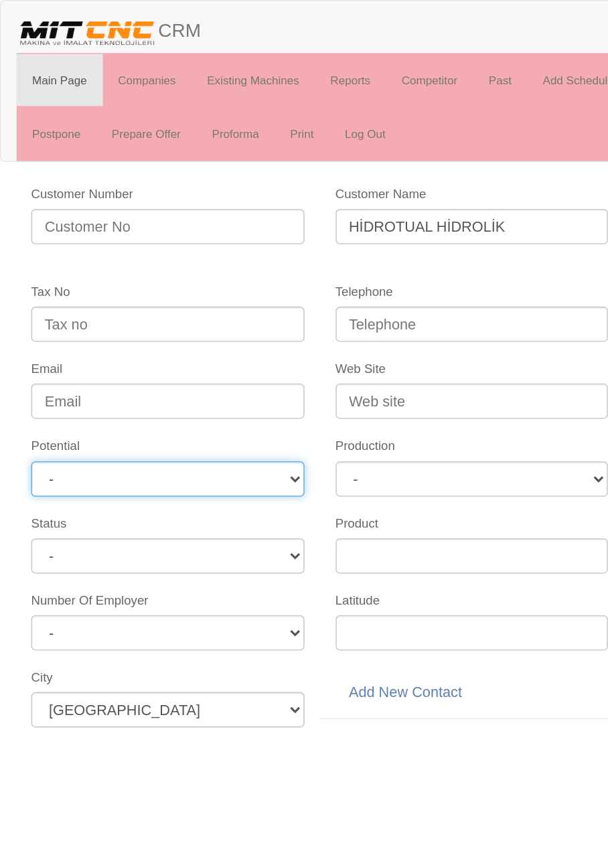
click at [43, 309] on select "- A1 A2 A3 B1 B2 B3 C1 C2 C3" at bounding box center [108, 308] width 176 height 23
select select "6"
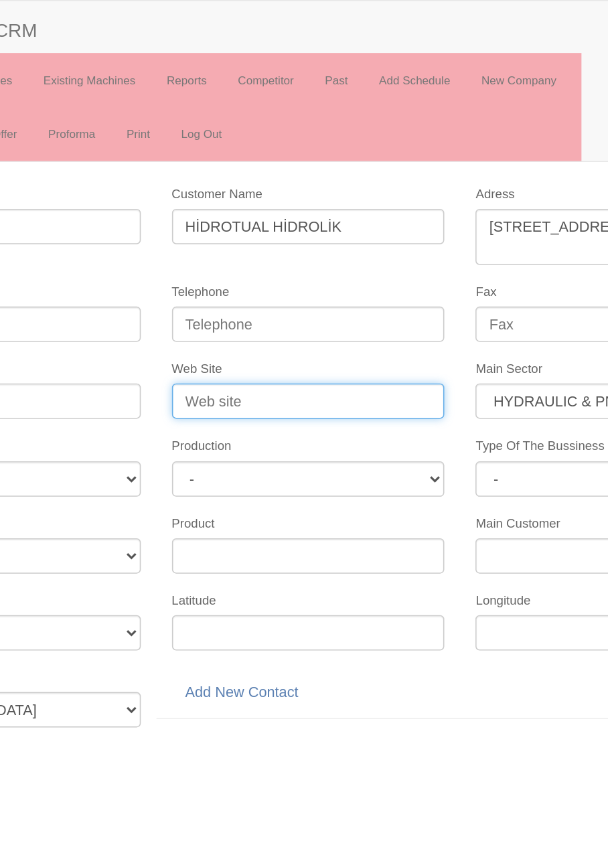
click at [314, 254] on input "Web Site" at bounding box center [304, 258] width 176 height 23
type input "www.hidrotual.com"
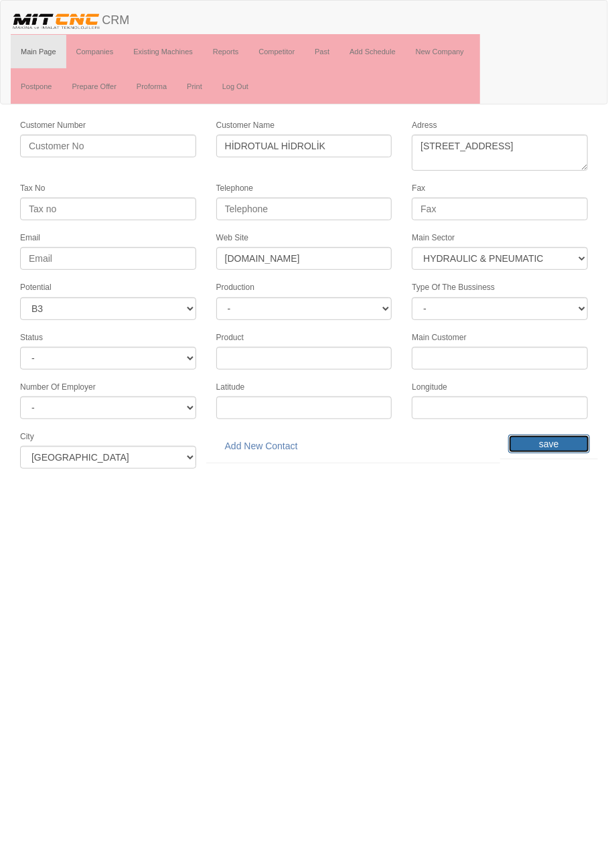
click at [554, 437] on input "save" at bounding box center [549, 444] width 82 height 19
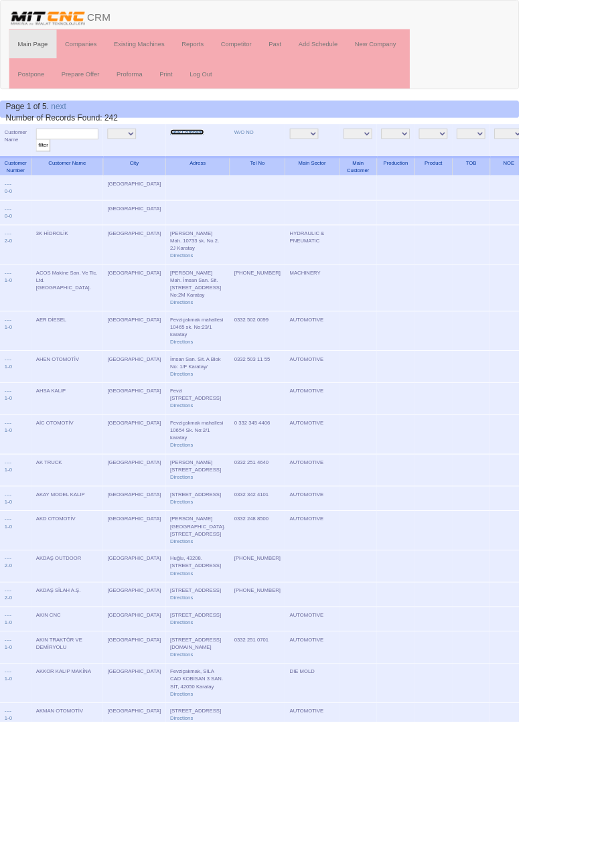
click at [200, 153] on link "New Company" at bounding box center [220, 154] width 40 height 7
click at [100, 159] on input "text" at bounding box center [78, 157] width 73 height 13
type input "Hidro"
click at [42, 163] on input "filter" at bounding box center [50, 170] width 17 height 14
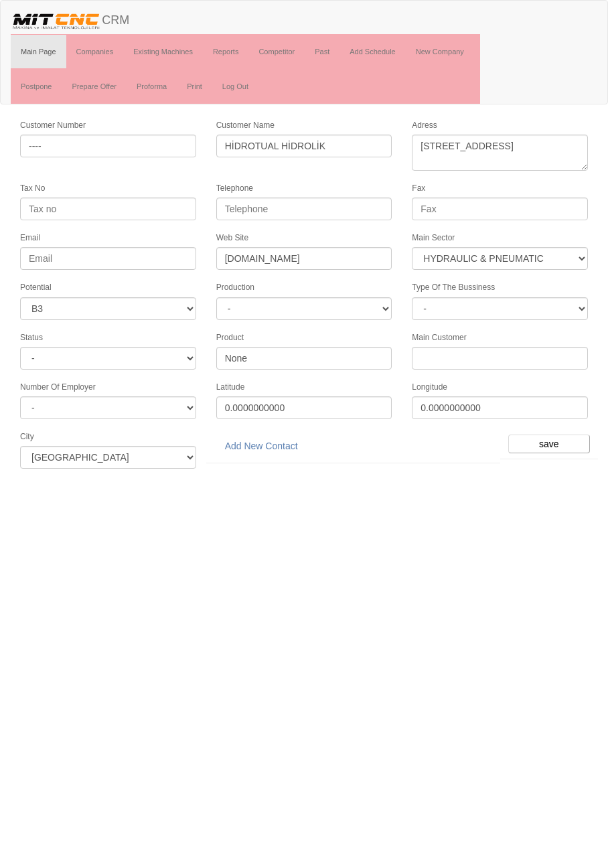
select select "372"
select select "6"
click at [278, 440] on link "Add New Contact" at bounding box center [261, 446] width 90 height 23
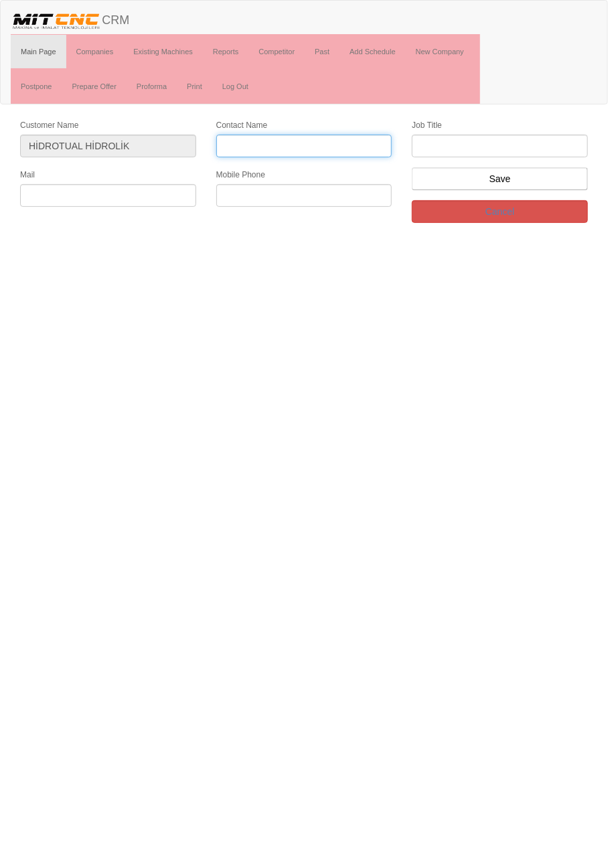
click at [325, 145] on input "Contact Name" at bounding box center [304, 146] width 176 height 23
type input "[PERSON_NAME] [PERSON_NAME]"
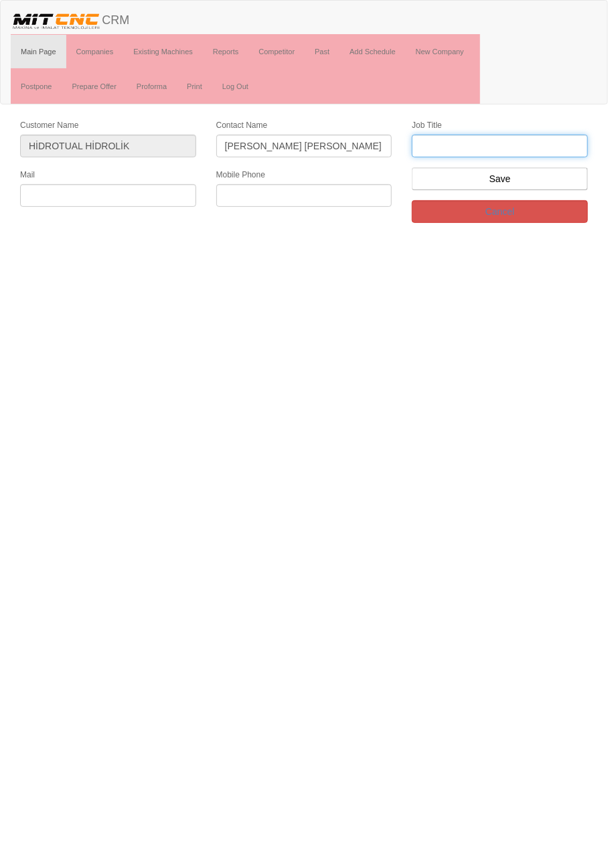
click at [556, 143] on input "text" at bounding box center [500, 146] width 176 height 23
type input "makine operatörü"
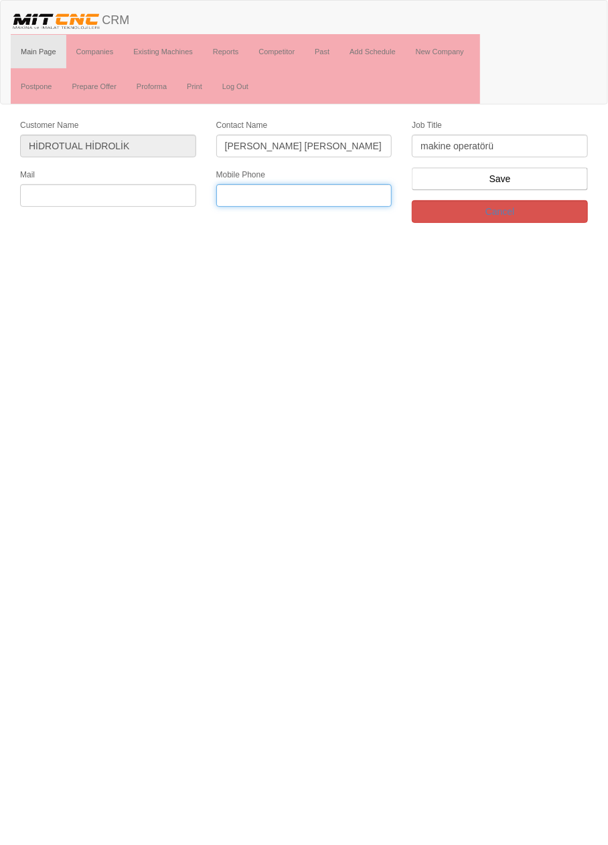
click at [250, 195] on input "text" at bounding box center [304, 195] width 176 height 23
paste input "0544 895 08 18"
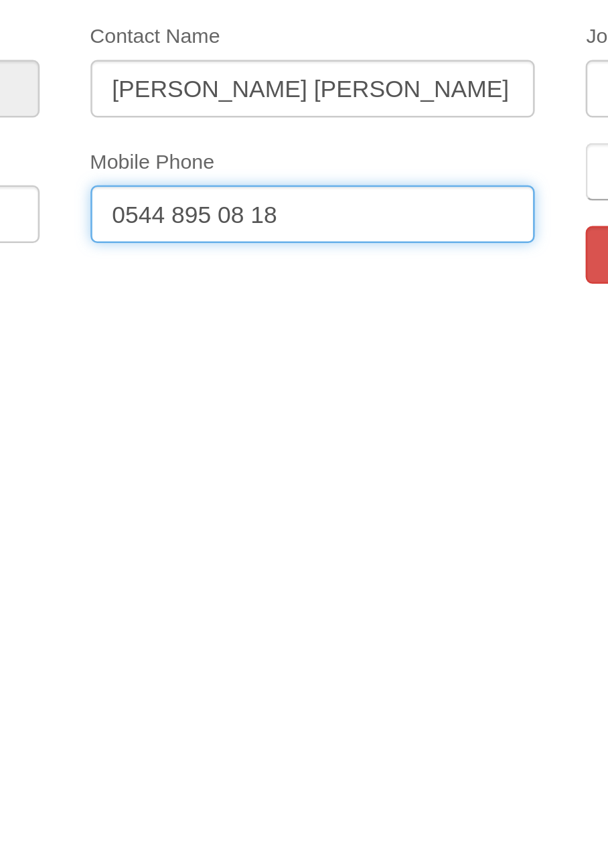
click at [283, 194] on input "0544 895 08 18" at bounding box center [304, 195] width 176 height 23
click at [280, 193] on input "0544 895 08 18" at bounding box center [304, 195] width 176 height 23
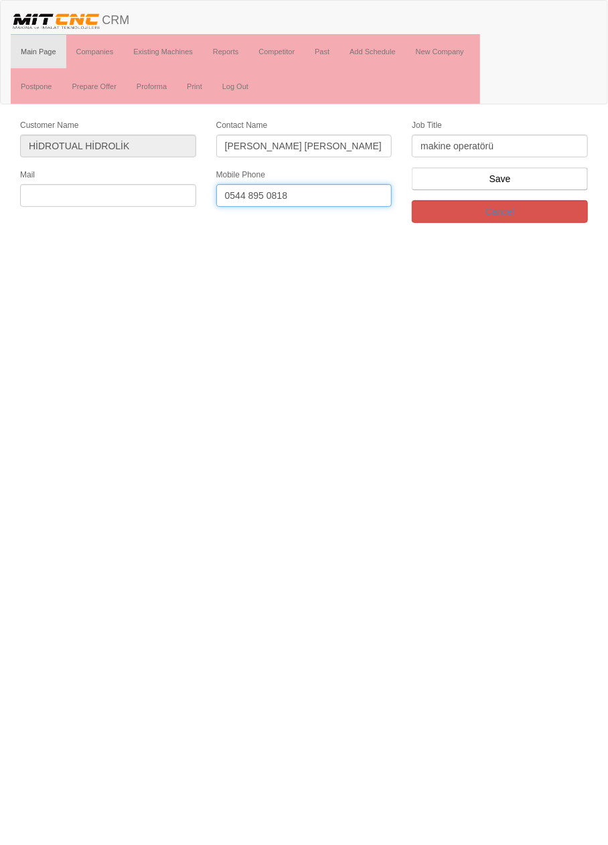
type input "0544 895 0818"
click at [163, 189] on input "text" at bounding box center [108, 195] width 176 height 23
paste input "info@hidrotual.com"
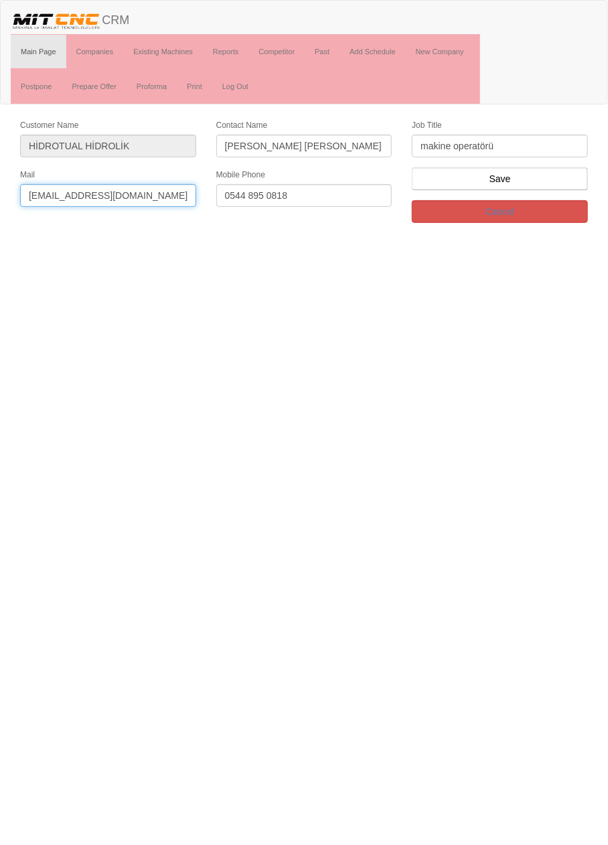
type input "info@hidrotual.com"
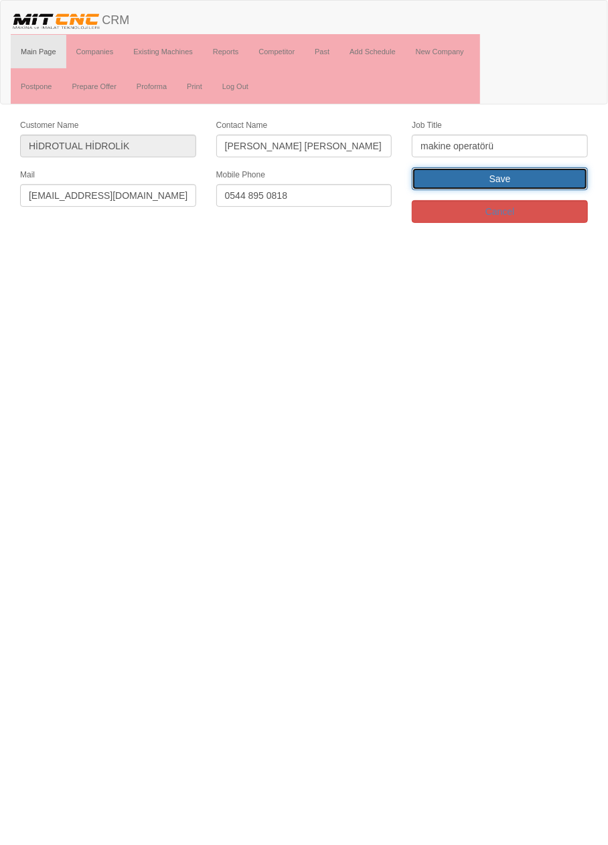
click at [557, 181] on input "Save" at bounding box center [500, 178] width 176 height 23
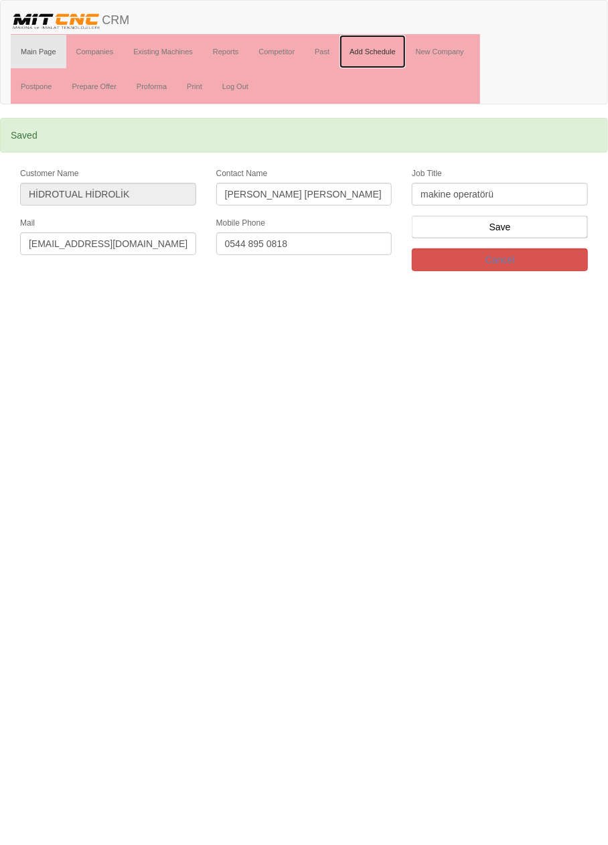
click at [373, 54] on link "Add Schedule" at bounding box center [372, 51] width 66 height 33
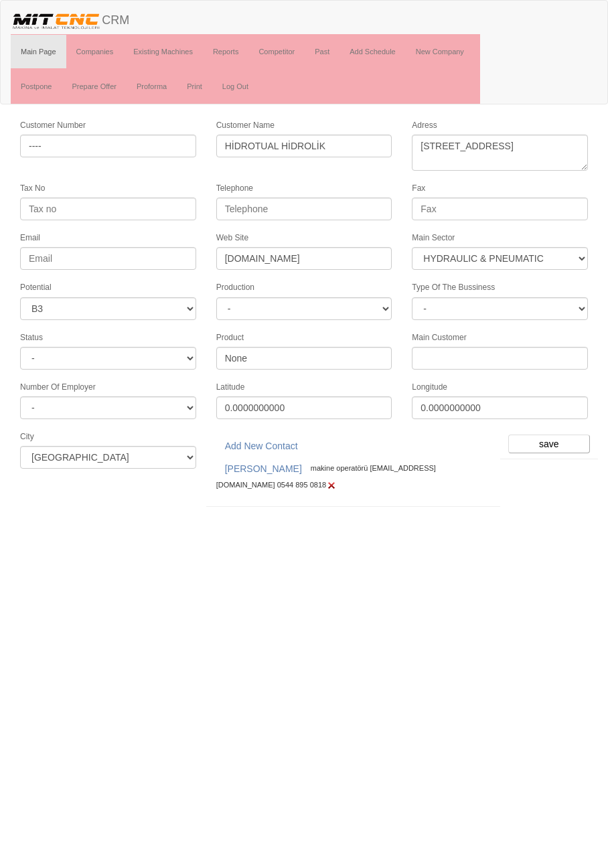
select select "372"
select select "6"
click at [556, 435] on input "save" at bounding box center [549, 444] width 82 height 19
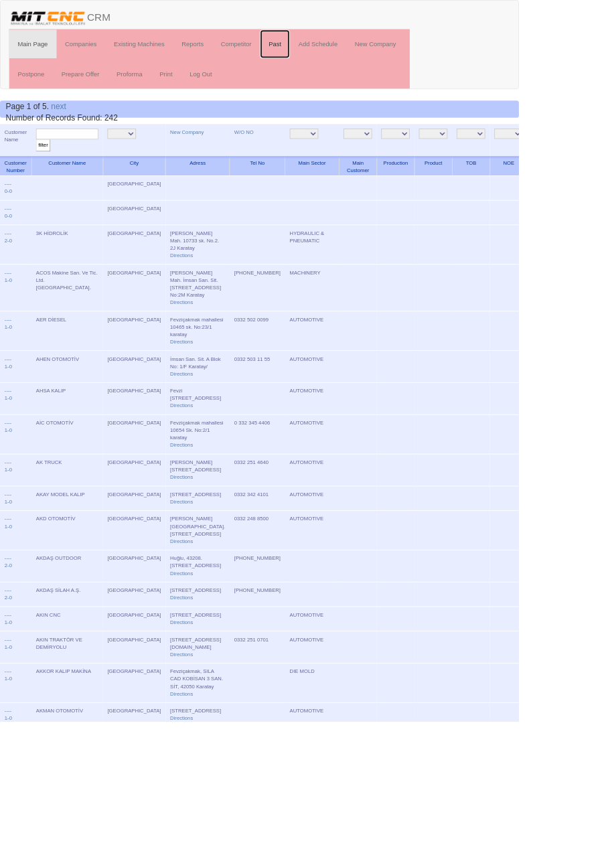
click at [323, 50] on link "Past" at bounding box center [322, 51] width 35 height 33
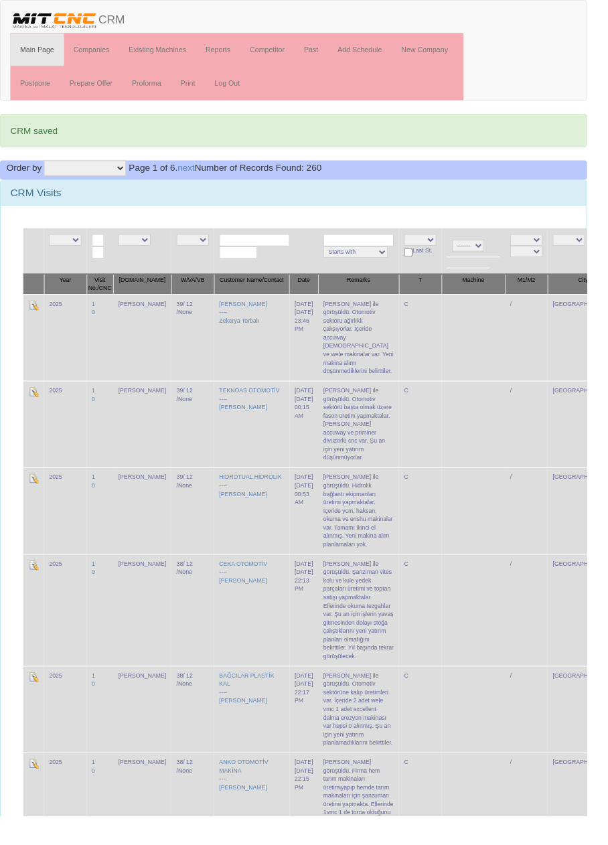
click at [88, 50] on link "Companies" at bounding box center [95, 51] width 58 height 33
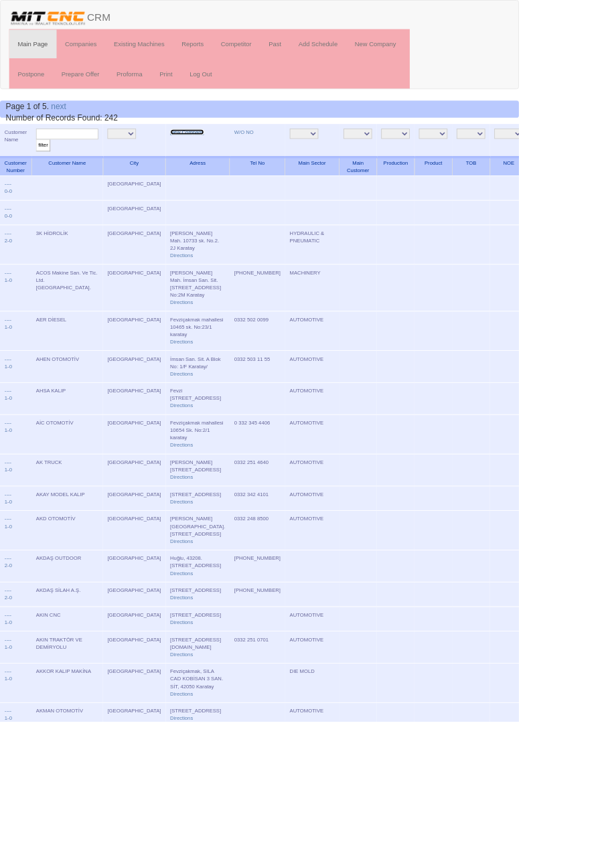
click at [200, 153] on link "New Company" at bounding box center [220, 154] width 40 height 7
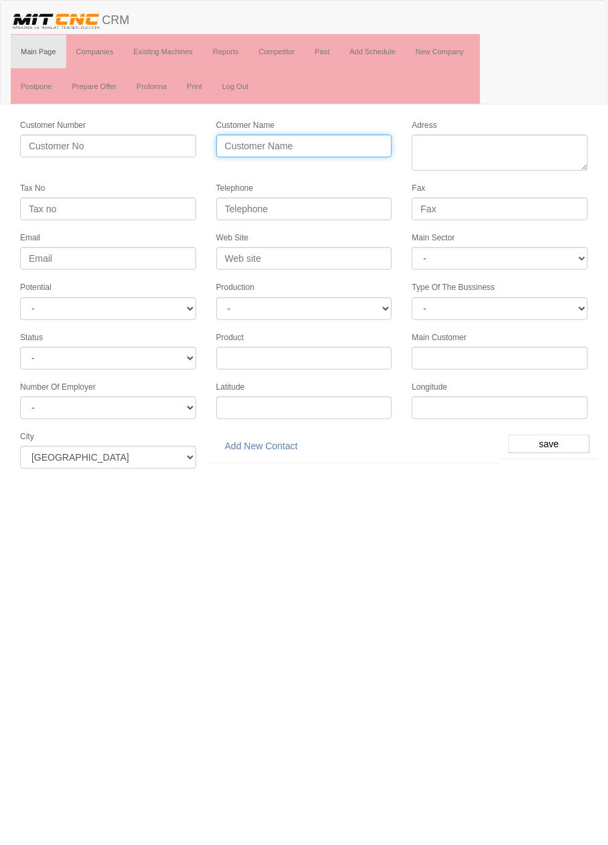
click at [337, 149] on input "Customer Name" at bounding box center [304, 146] width 176 height 23
type input "İBC MAKİNA"
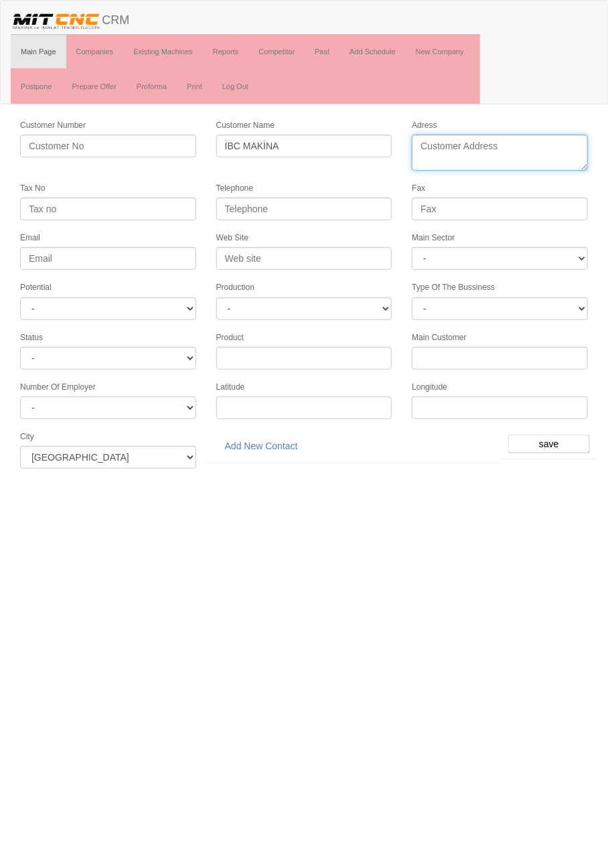
paste textarea "Fevzi Çakmak Mah. 10758 Sk. C3 Blok No:17 Karatay"
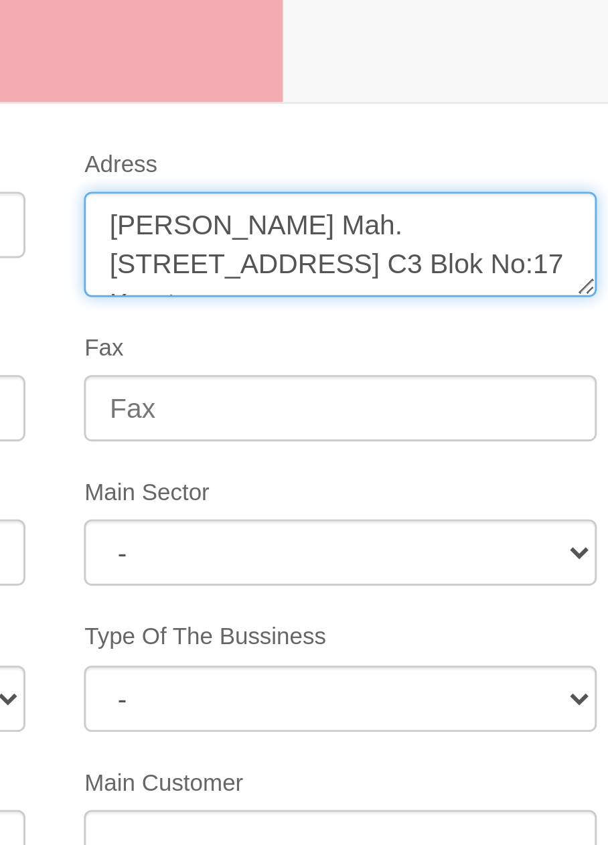
click at [450, 143] on textarea "Adress" at bounding box center [500, 153] width 176 height 36
click at [497, 145] on textarea "Adress" at bounding box center [500, 153] width 176 height 36
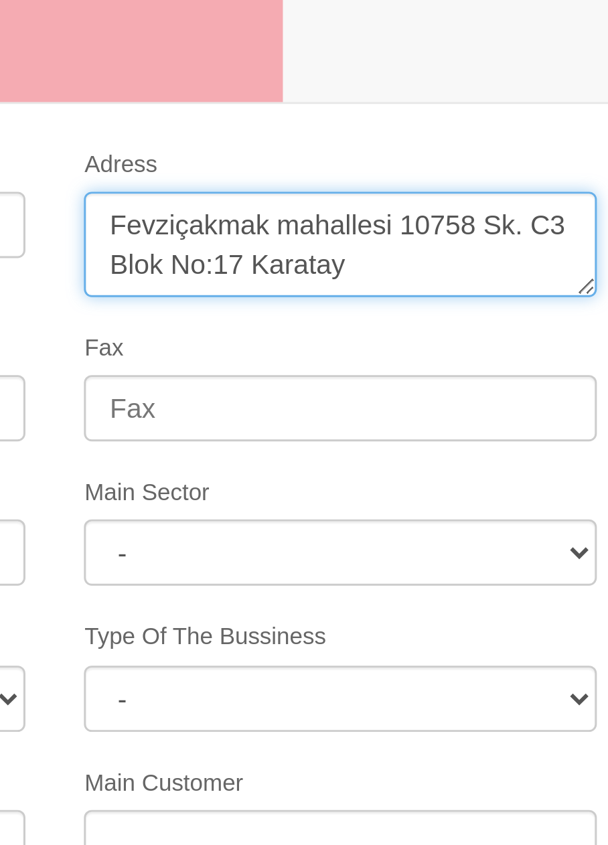
click at [559, 147] on textarea "Adress" at bounding box center [500, 153] width 176 height 36
click at [562, 147] on textarea "Adress" at bounding box center [500, 153] width 176 height 36
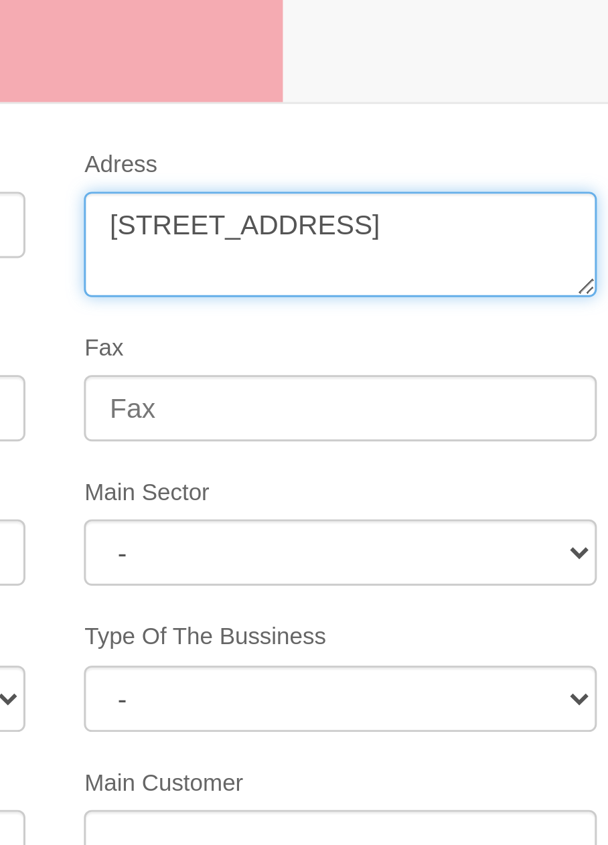
click at [456, 158] on textarea "Adress" at bounding box center [500, 153] width 176 height 36
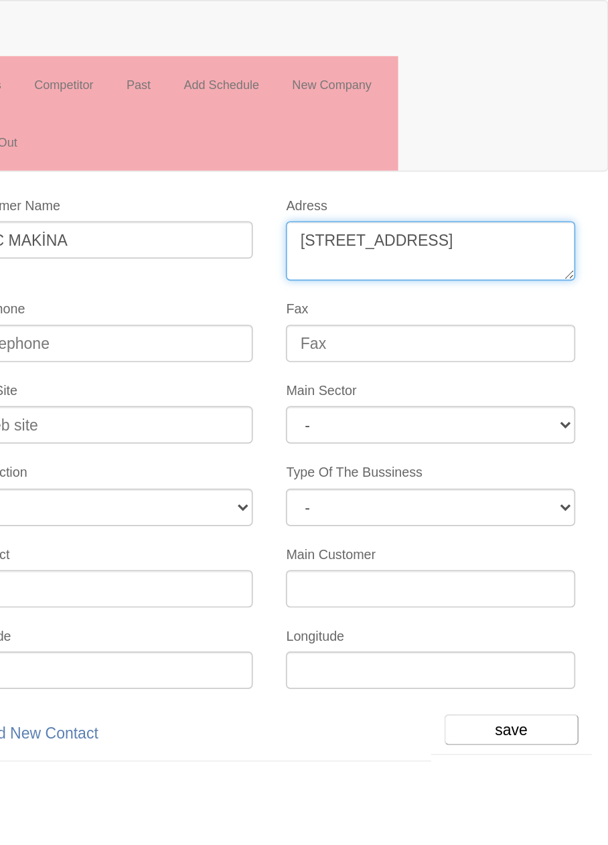
type textarea "Fevziçakmak mahallesi 10758 sokak No:17 Karatay"
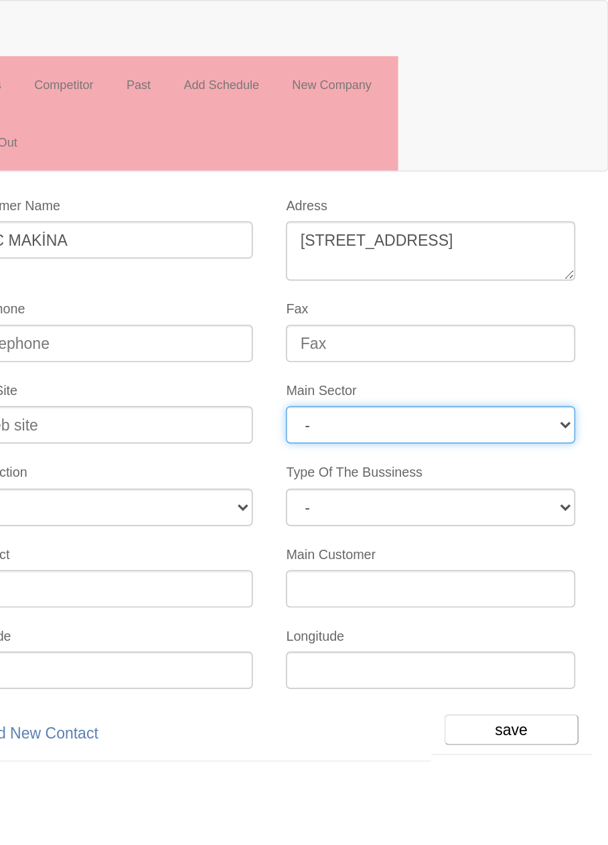
click at [562, 252] on select "- DIE MOLD MACHINERY DEFENCE ELECTRICAL COMPONENTS MEDICAL TOOL MANUFACTURING J…" at bounding box center [500, 258] width 176 height 23
select select "363"
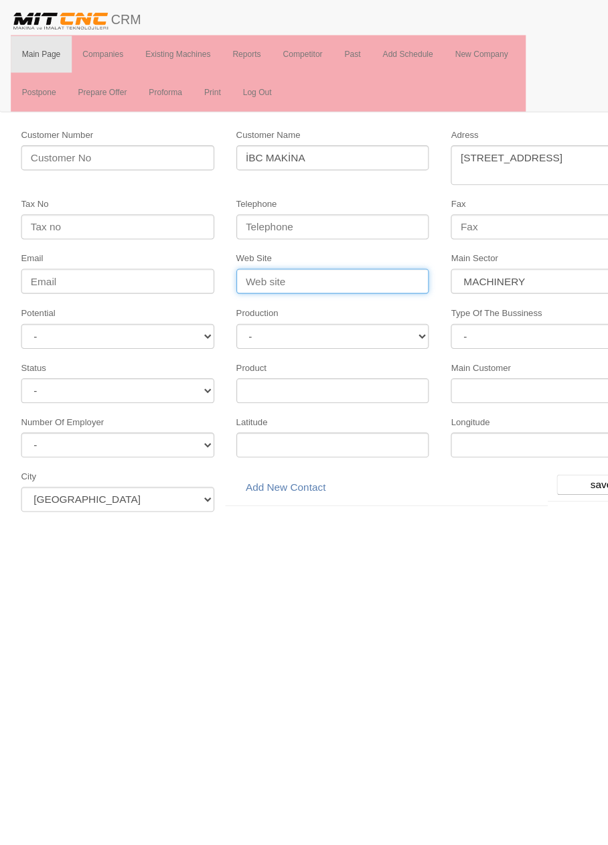
click at [336, 255] on input "Web Site" at bounding box center [304, 258] width 176 height 23
type input "www.ibcmakine.com"
click at [540, 437] on input "save" at bounding box center [549, 444] width 82 height 19
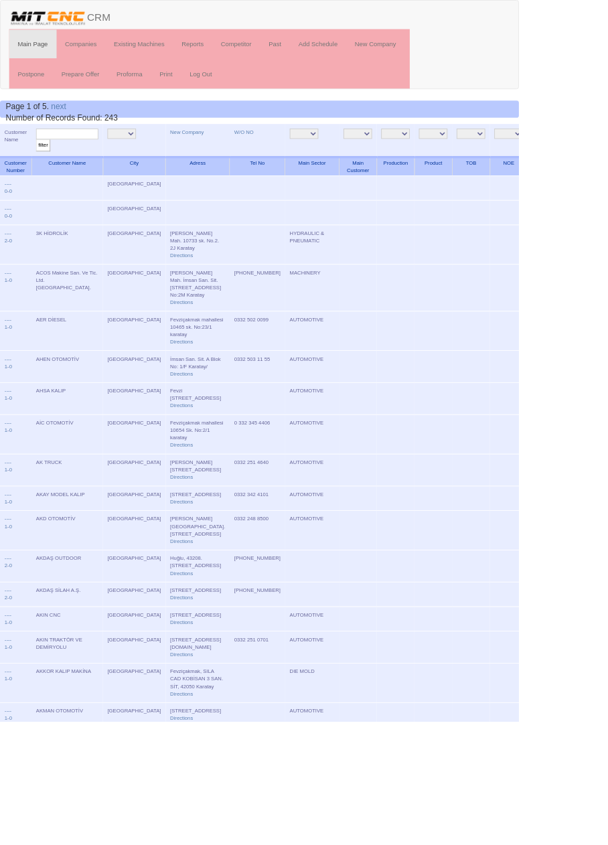
click at [94, 156] on input "text" at bounding box center [78, 157] width 73 height 13
type input "ibc"
click at [42, 163] on input "filter" at bounding box center [50, 170] width 17 height 14
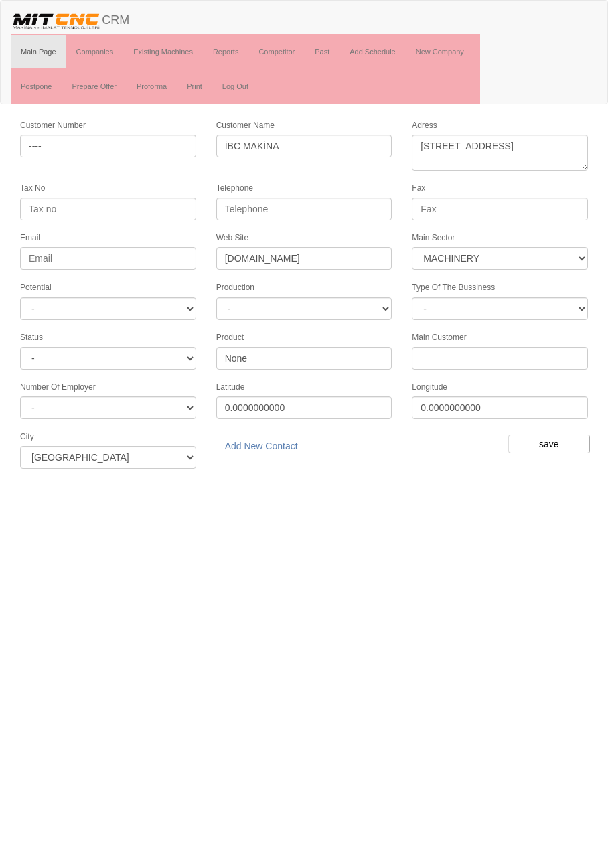
select select "363"
click at [177, 356] on select "- Active Inactive Potential Unreachable" at bounding box center [108, 358] width 176 height 23
click at [177, 347] on select "- Active Inactive Potential Unreachable" at bounding box center [108, 358] width 176 height 23
click at [171, 297] on select "- A1 A2 A3 B1 B2 B3 C1 C2 C3" at bounding box center [108, 308] width 176 height 23
select select "6"
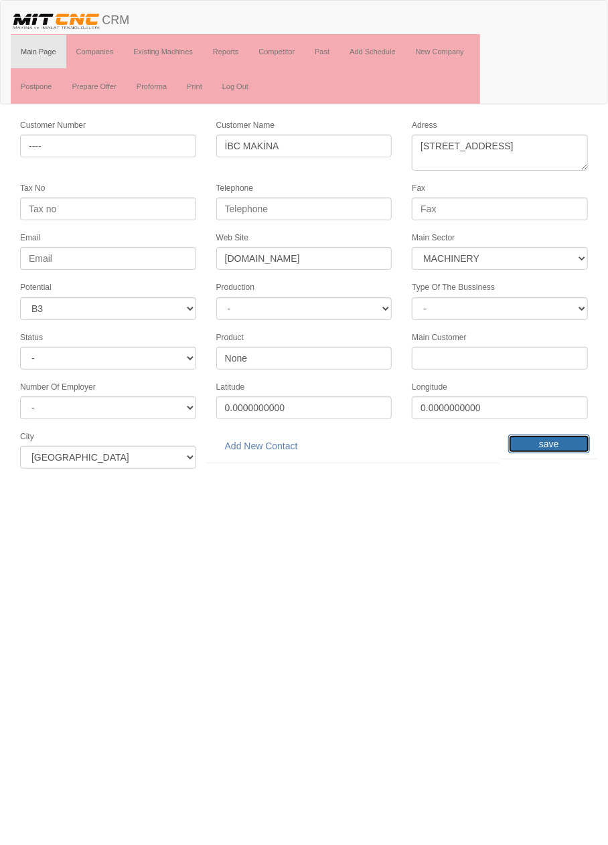
click at [556, 437] on input "save" at bounding box center [549, 444] width 82 height 19
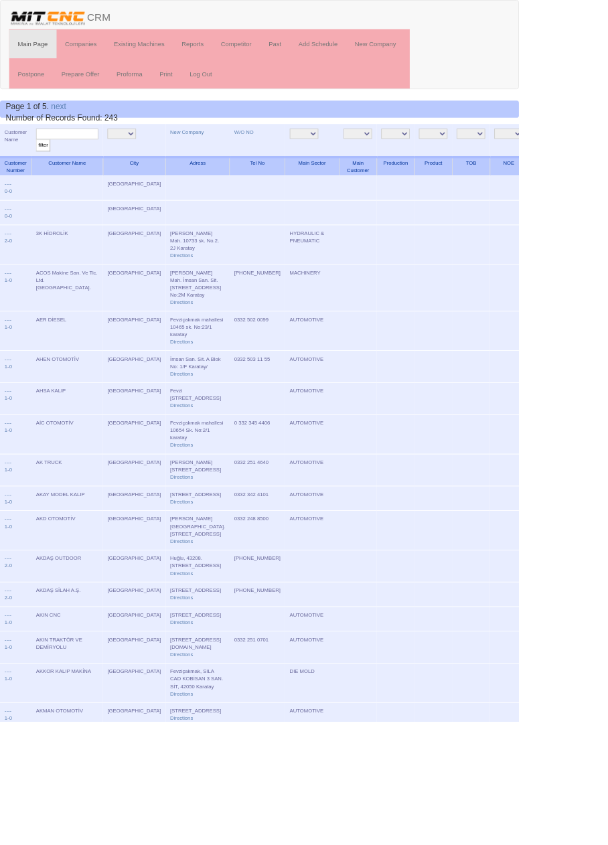
click at [96, 156] on input "text" at bounding box center [78, 157] width 73 height 13
type input "İbc"
click at [42, 163] on input "filter" at bounding box center [50, 170] width 17 height 14
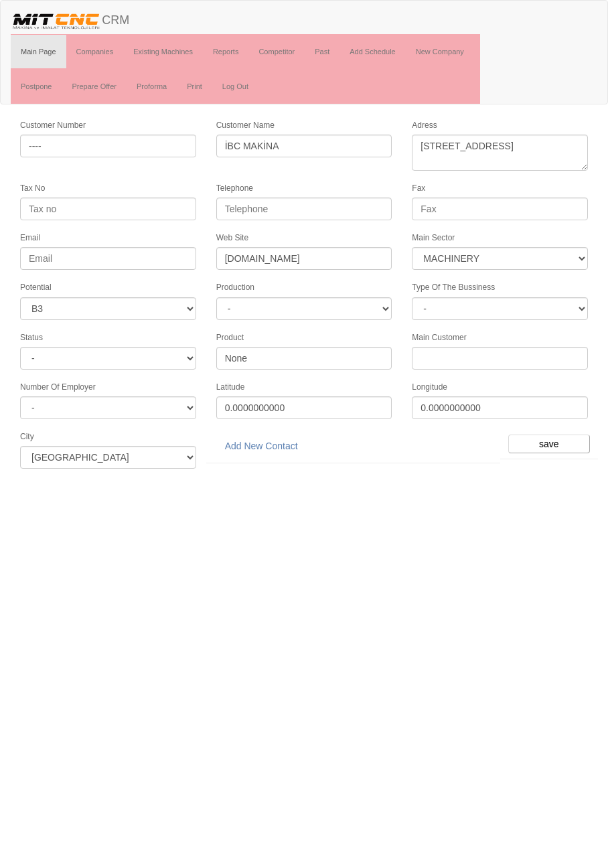
select select "363"
select select "6"
click at [283, 442] on link "Add New Contact" at bounding box center [261, 446] width 90 height 23
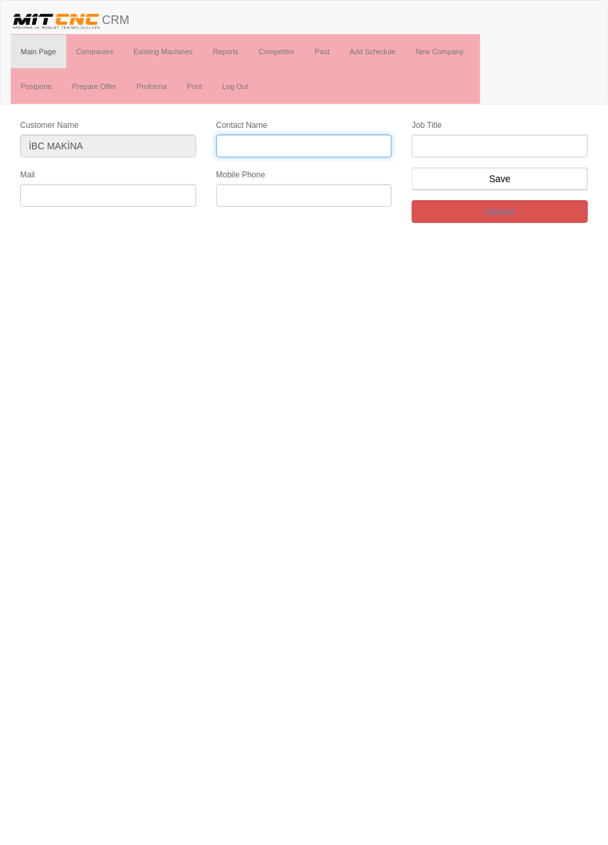
click at [337, 143] on input "Contact Name" at bounding box center [304, 146] width 176 height 23
type input "[PERSON_NAME]"
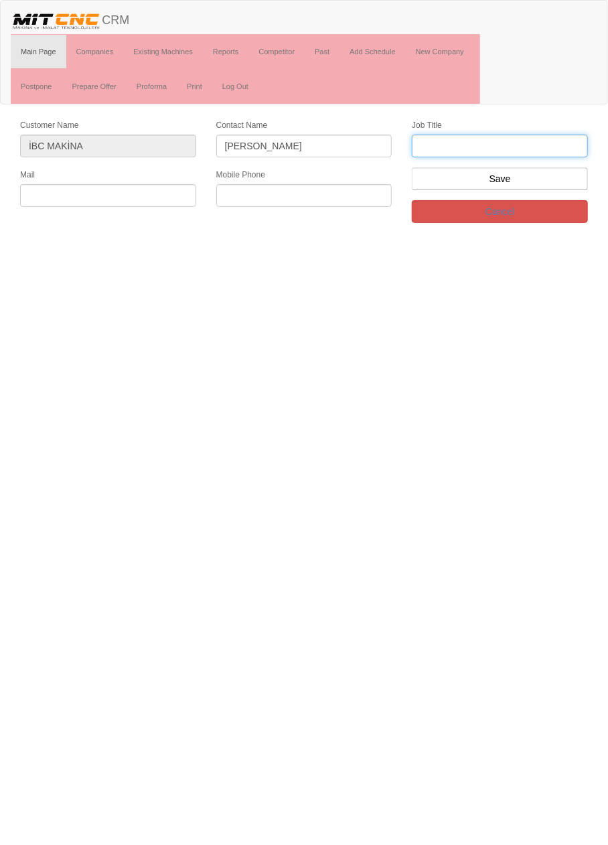
click at [503, 143] on input "text" at bounding box center [500, 146] width 176 height 23
type input "F"
type input "Genel Müdür"
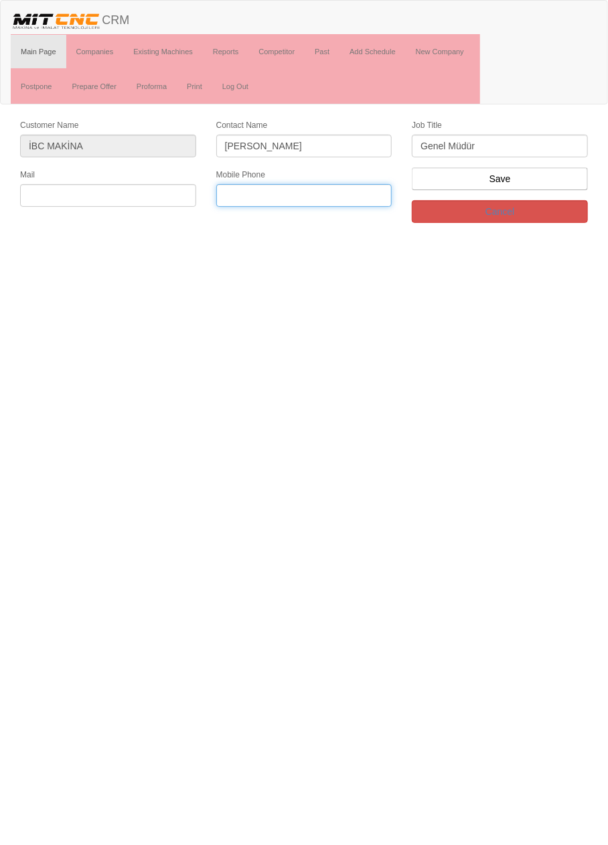
click at [342, 187] on input "text" at bounding box center [304, 195] width 176 height 23
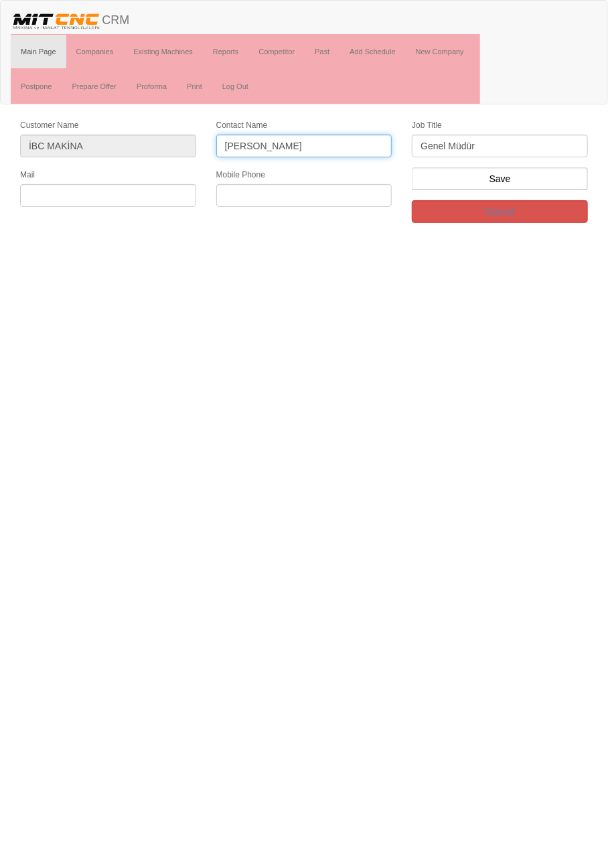
click at [232, 147] on input "İsmet Coşkun" at bounding box center [304, 146] width 176 height 23
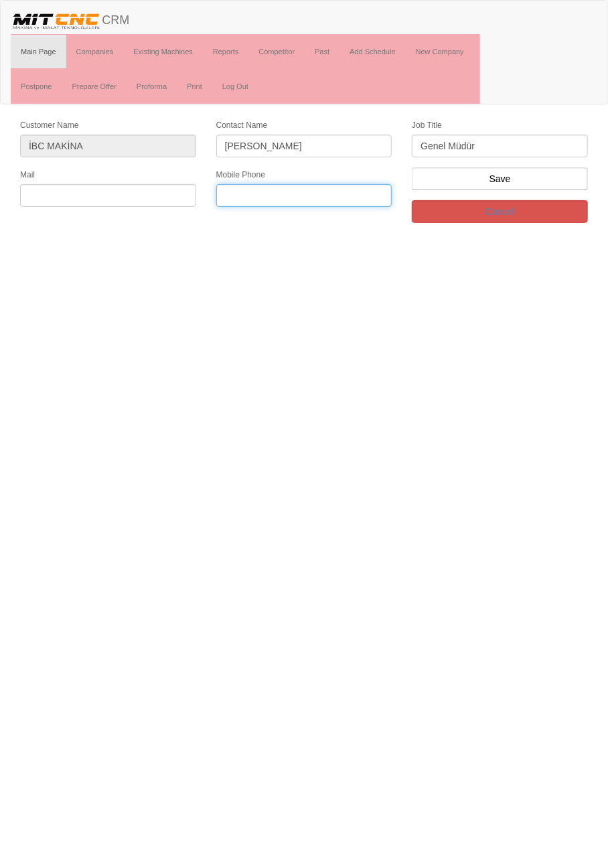
click at [301, 191] on input "text" at bounding box center [304, 195] width 176 height 23
paste input "+905543754307"
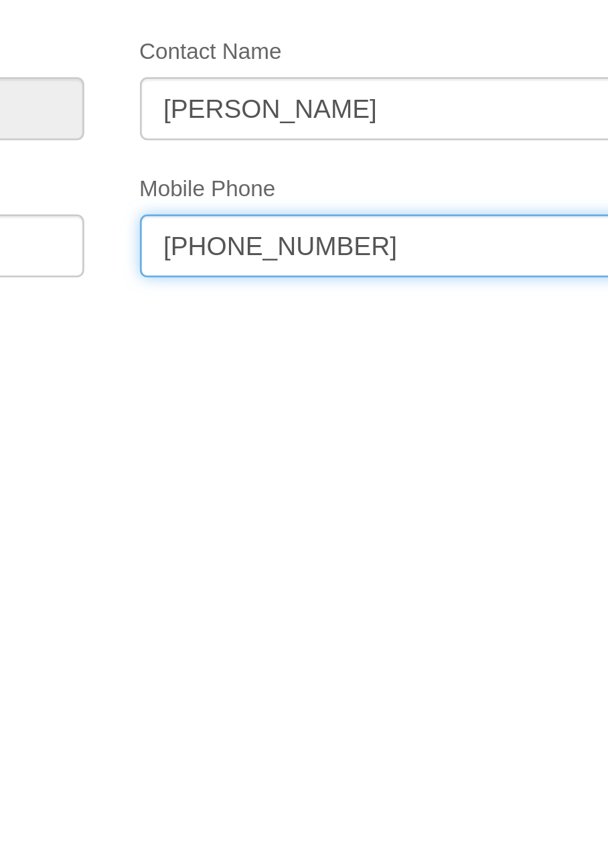
click at [273, 191] on input "+905543754307" at bounding box center [304, 195] width 176 height 23
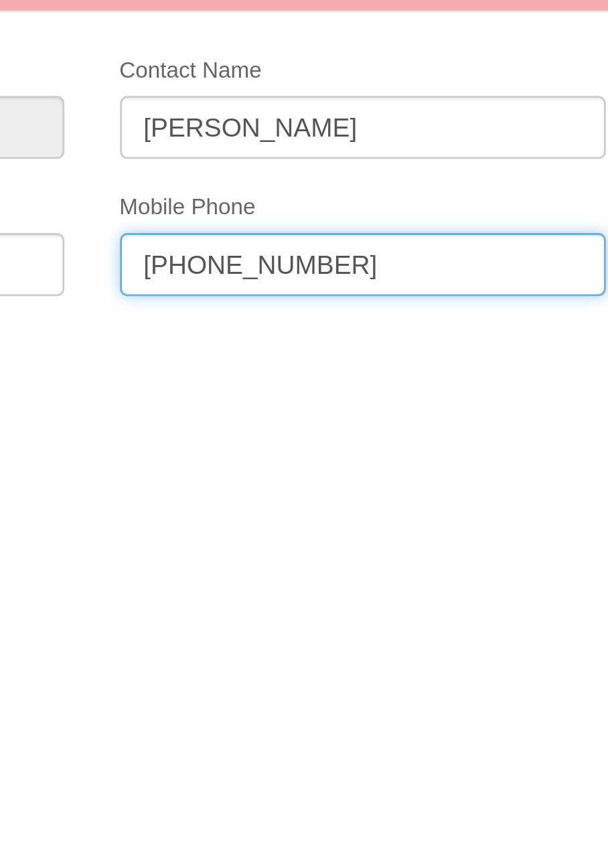
click at [258, 189] on input "+90554375 4307" at bounding box center [304, 195] width 176 height 23
click at [234, 189] on input "+90554 375 4307" at bounding box center [304, 195] width 176 height 23
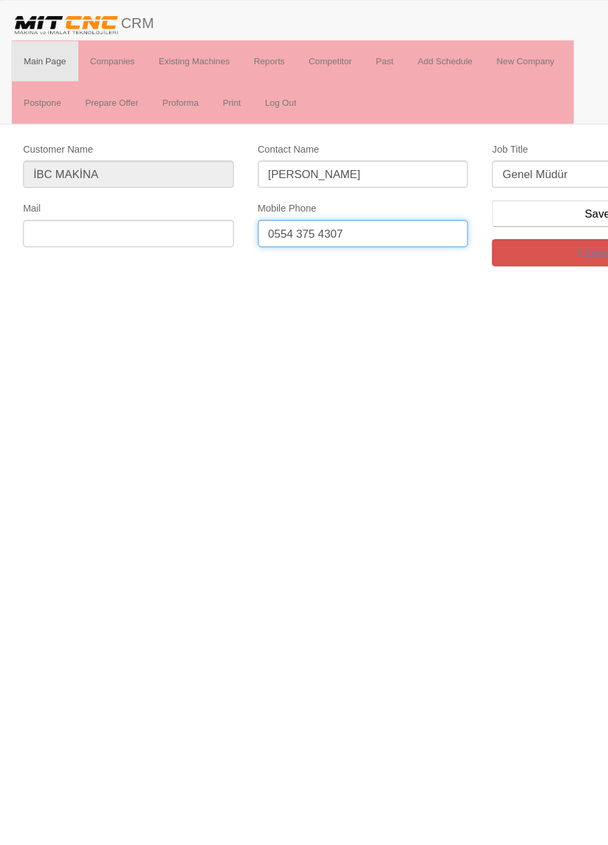
type input "0554 375 4307"
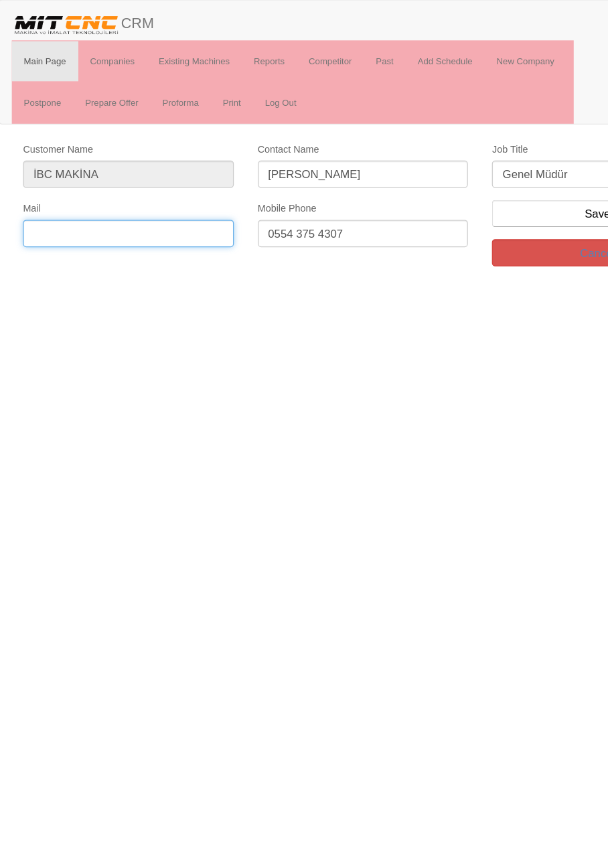
paste input "info@ibcmakine.com.tr"
type input "info@ibcmakine.com.tr"
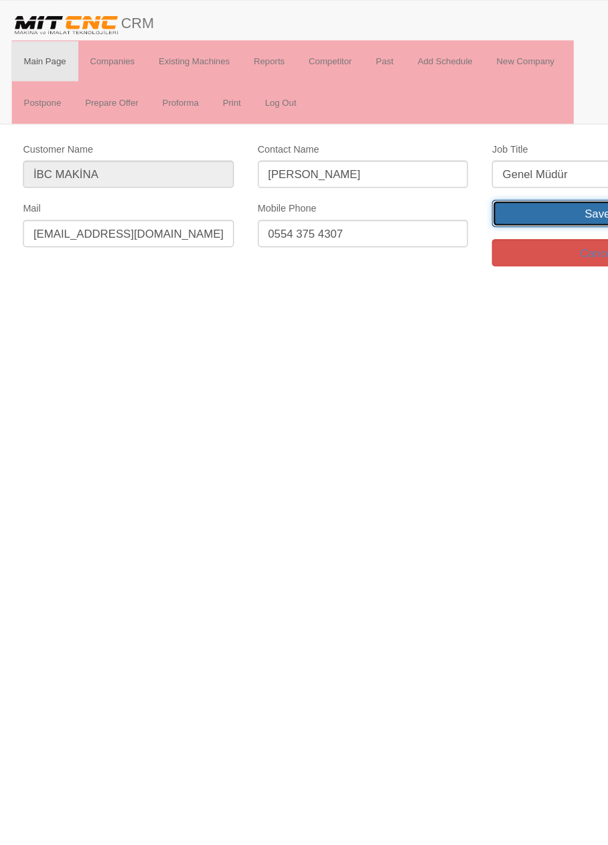
click at [491, 176] on input "Save" at bounding box center [500, 178] width 176 height 23
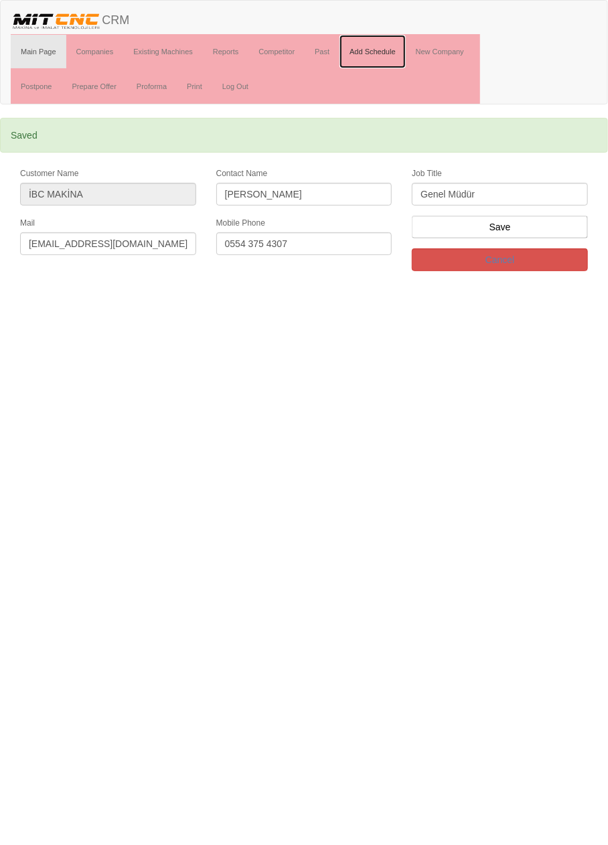
click at [381, 54] on link "Add Schedule" at bounding box center [372, 51] width 66 height 33
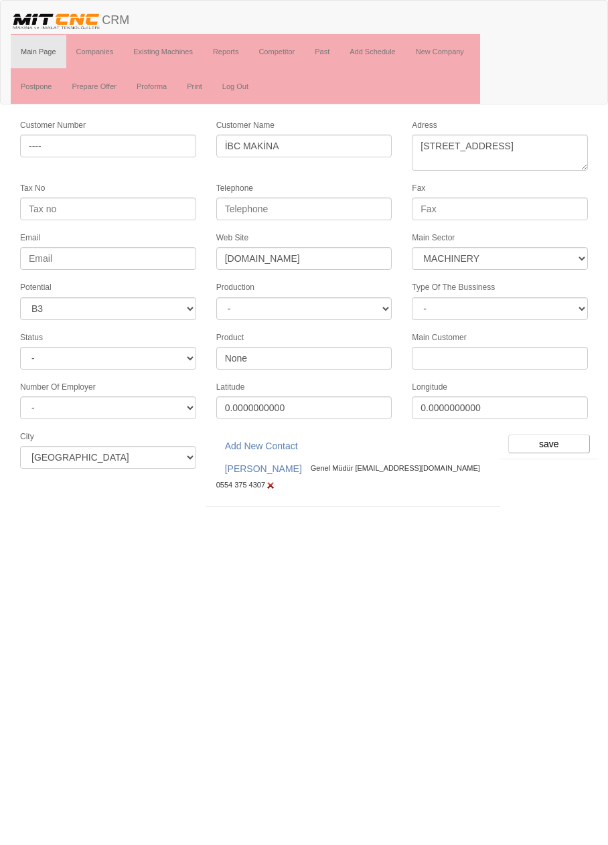
select select "363"
select select "6"
click at [554, 435] on input "save" at bounding box center [549, 444] width 82 height 19
